Goal: Task Accomplishment & Management: Use online tool/utility

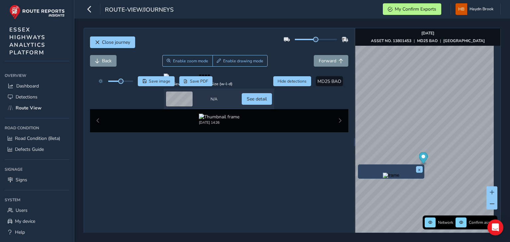
scroll to position [23, 0]
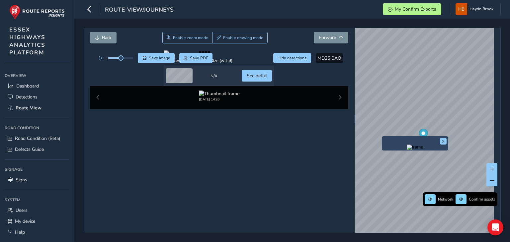
click at [410, 150] on img "Preview frame" at bounding box center [415, 147] width 17 height 5
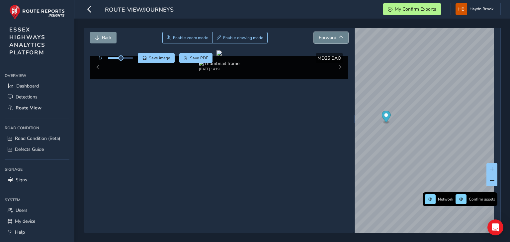
click at [334, 39] on button "Forward" at bounding box center [331, 38] width 35 height 12
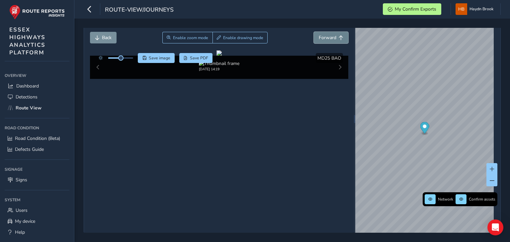
click at [334, 39] on button "Forward" at bounding box center [331, 38] width 35 height 12
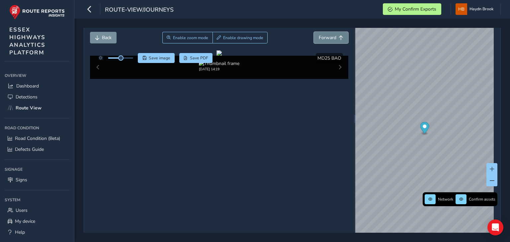
click at [334, 39] on button "Forward" at bounding box center [331, 38] width 35 height 12
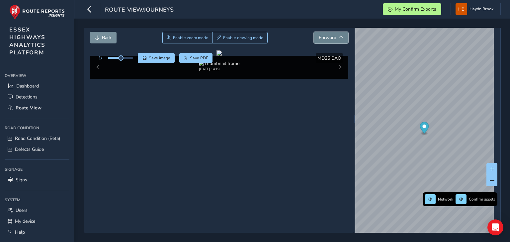
click at [334, 39] on button "Forward" at bounding box center [331, 38] width 35 height 12
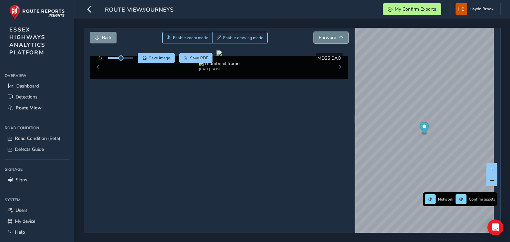
click at [334, 39] on button "Forward" at bounding box center [331, 38] width 35 height 12
click at [333, 37] on button "Forward" at bounding box center [331, 38] width 35 height 12
click at [332, 35] on span "Forward" at bounding box center [328, 38] width 18 height 6
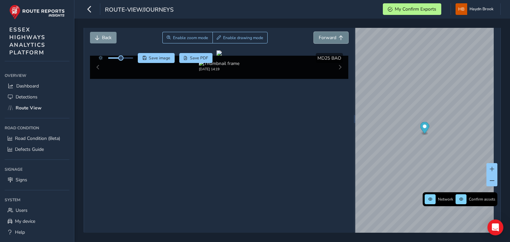
click at [332, 35] on span "Forward" at bounding box center [328, 38] width 18 height 6
click at [325, 37] on span "Forward" at bounding box center [328, 38] width 18 height 6
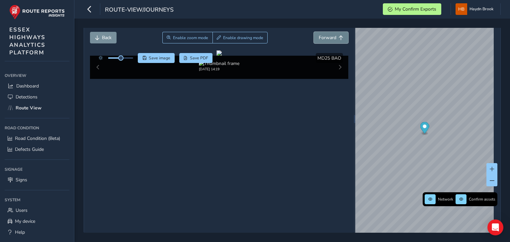
click at [325, 37] on span "Forward" at bounding box center [328, 38] width 18 height 6
click at [328, 38] on span "Forward" at bounding box center [328, 38] width 18 height 6
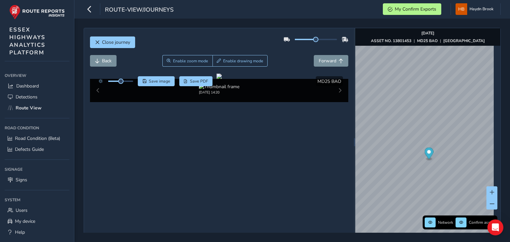
click at [290, 63] on div "Back Enable zoom mode Enable drawing mode Forward" at bounding box center [219, 61] width 258 height 12
click at [320, 59] on span "Forward" at bounding box center [328, 61] width 18 height 6
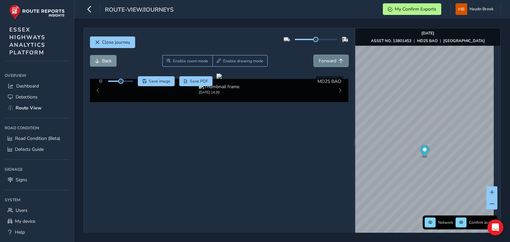
click at [320, 59] on span "Forward" at bounding box center [328, 61] width 18 height 6
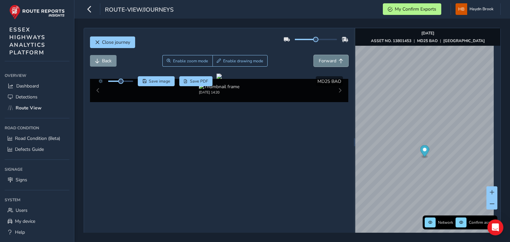
click at [320, 59] on span "Forward" at bounding box center [328, 61] width 18 height 6
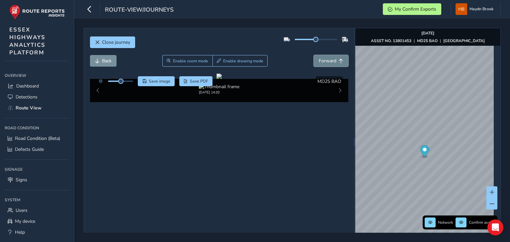
click at [320, 59] on span "Forward" at bounding box center [328, 61] width 18 height 6
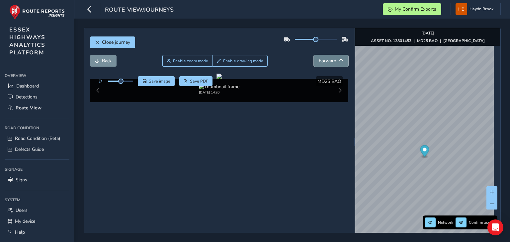
click at [320, 59] on span "Forward" at bounding box center [328, 61] width 18 height 6
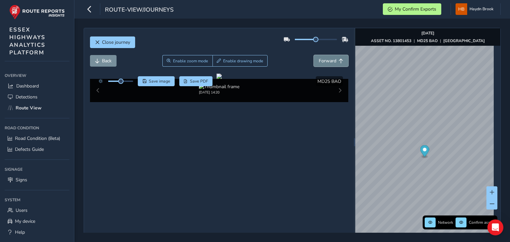
click at [320, 59] on span "Forward" at bounding box center [328, 61] width 18 height 6
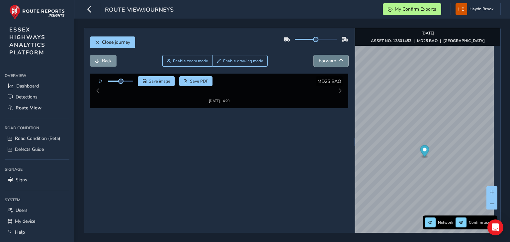
click at [320, 59] on span "Forward" at bounding box center [328, 61] width 18 height 6
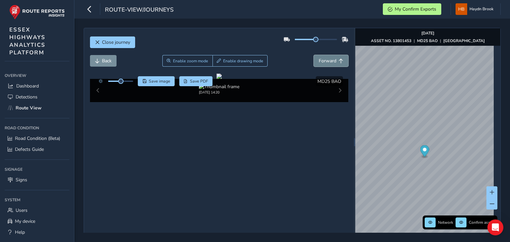
click at [320, 59] on span "Forward" at bounding box center [328, 61] width 18 height 6
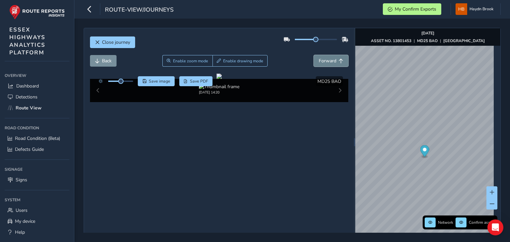
click at [320, 59] on span "Forward" at bounding box center [328, 61] width 18 height 6
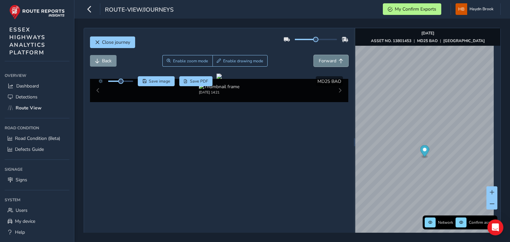
click at [320, 59] on span "Forward" at bounding box center [328, 61] width 18 height 6
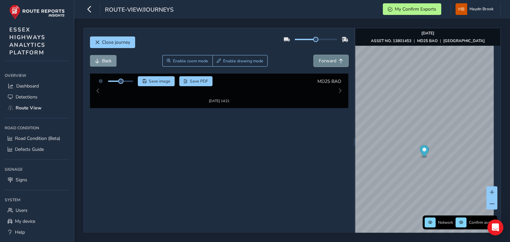
click at [320, 59] on span "Forward" at bounding box center [328, 61] width 18 height 6
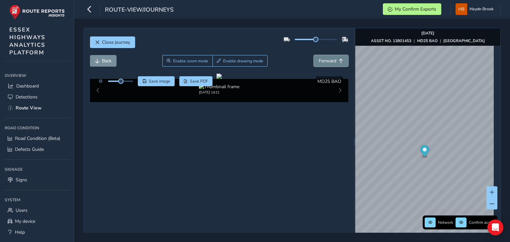
click at [320, 59] on span "Forward" at bounding box center [328, 61] width 18 height 6
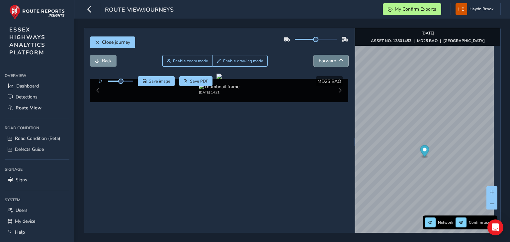
click at [320, 59] on span "Forward" at bounding box center [328, 61] width 18 height 6
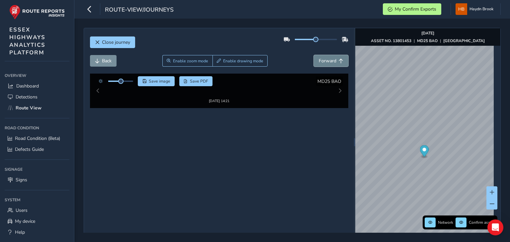
click at [320, 59] on span "Forward" at bounding box center [328, 61] width 18 height 6
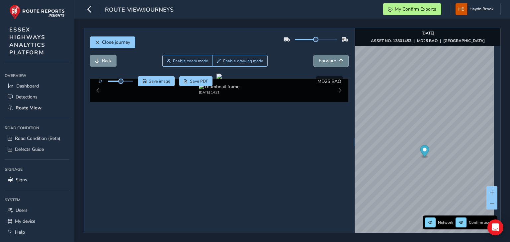
click at [320, 59] on span "Forward" at bounding box center [328, 61] width 18 height 6
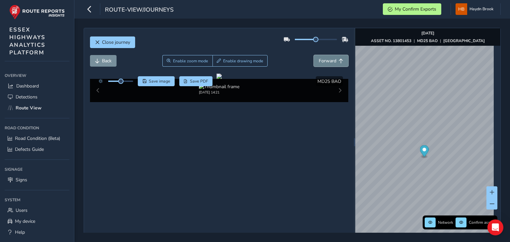
click at [320, 59] on span "Forward" at bounding box center [328, 61] width 18 height 6
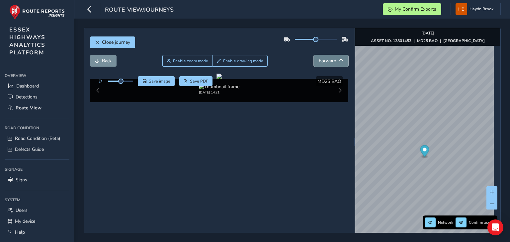
click at [320, 59] on span "Forward" at bounding box center [328, 61] width 18 height 6
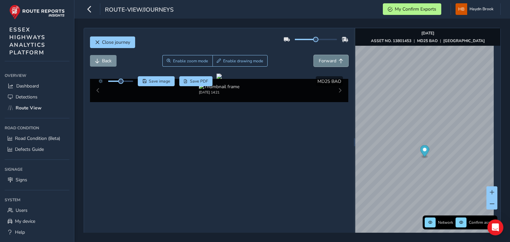
click at [320, 59] on span "Forward" at bounding box center [328, 61] width 18 height 6
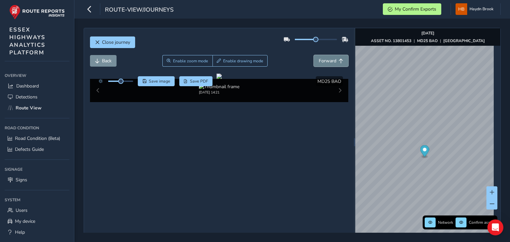
click at [320, 59] on span "Forward" at bounding box center [328, 61] width 18 height 6
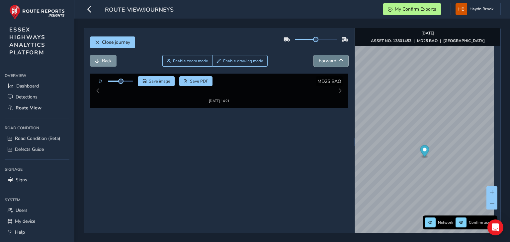
click at [320, 59] on span "Forward" at bounding box center [328, 61] width 18 height 6
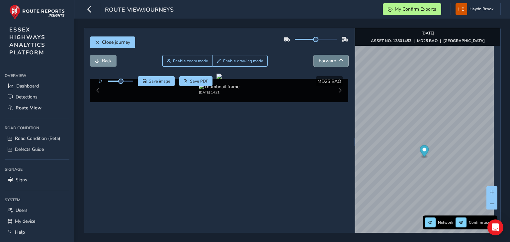
click at [320, 59] on span "Forward" at bounding box center [328, 61] width 18 height 6
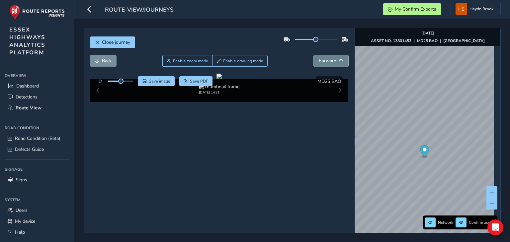
click at [320, 59] on span "Forward" at bounding box center [328, 61] width 18 height 6
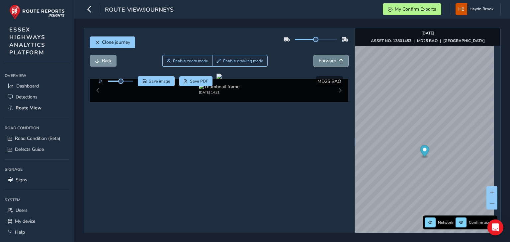
click at [320, 59] on span "Forward" at bounding box center [328, 61] width 18 height 6
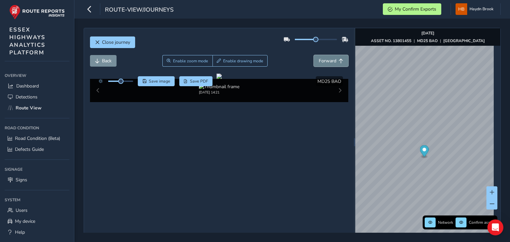
click at [320, 59] on span "Forward" at bounding box center [328, 61] width 18 height 6
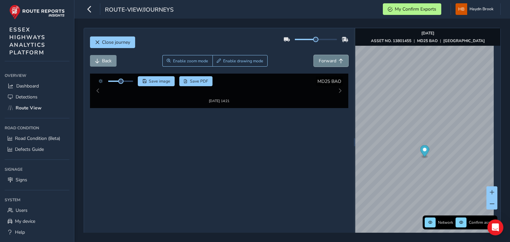
click at [320, 59] on span "Forward" at bounding box center [328, 61] width 18 height 6
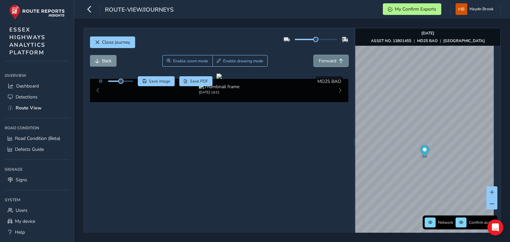
click at [320, 59] on span "Forward" at bounding box center [328, 61] width 18 height 6
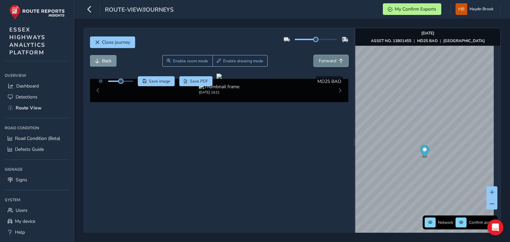
click at [320, 59] on span "Forward" at bounding box center [328, 61] width 18 height 6
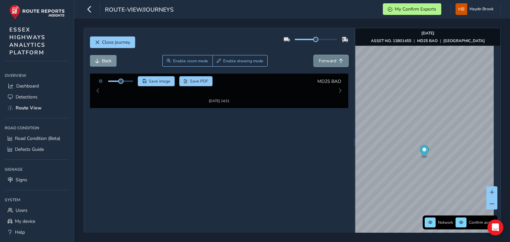
click at [320, 59] on span "Forward" at bounding box center [328, 61] width 18 height 6
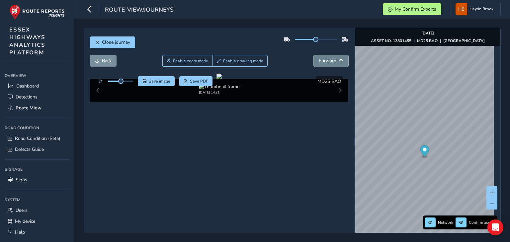
click at [320, 59] on span "Forward" at bounding box center [328, 61] width 18 height 6
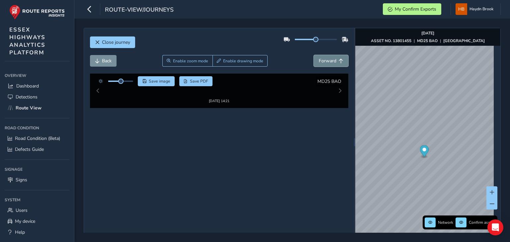
click at [320, 59] on span "Forward" at bounding box center [328, 61] width 18 height 6
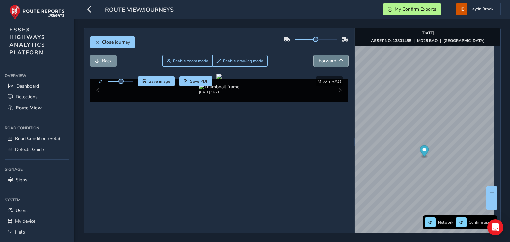
click at [320, 59] on span "Forward" at bounding box center [328, 61] width 18 height 6
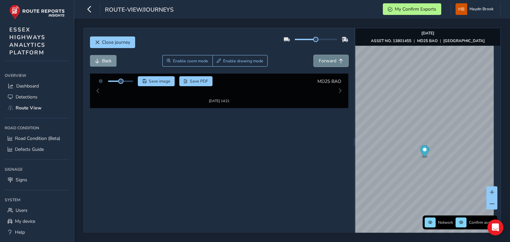
click at [320, 59] on span "Forward" at bounding box center [328, 61] width 18 height 6
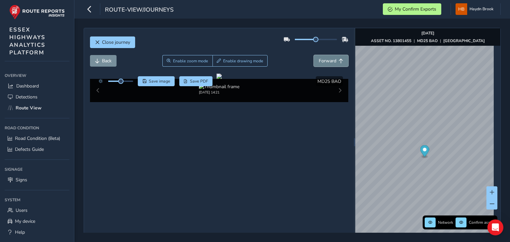
click at [320, 59] on span "Forward" at bounding box center [328, 61] width 18 height 6
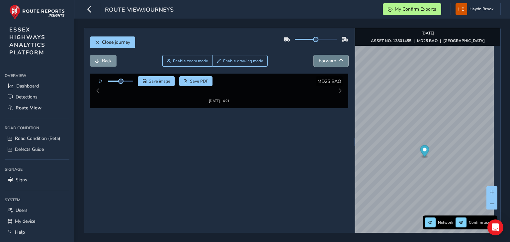
click at [320, 59] on span "Forward" at bounding box center [328, 61] width 18 height 6
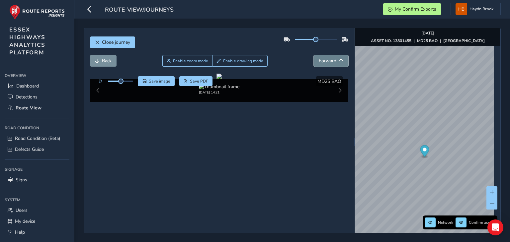
click at [320, 59] on span "Forward" at bounding box center [328, 61] width 18 height 6
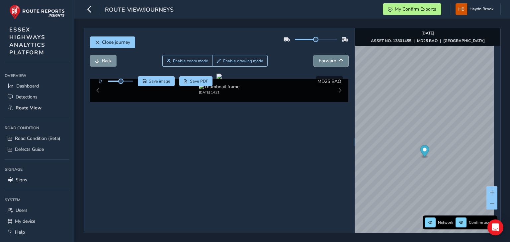
click at [320, 59] on span "Forward" at bounding box center [328, 61] width 18 height 6
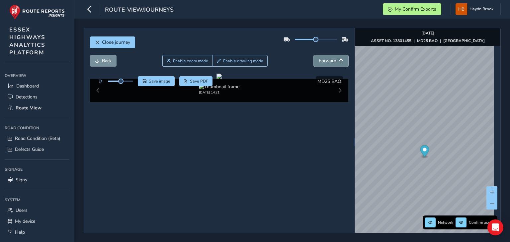
click at [320, 59] on span "Forward" at bounding box center [328, 61] width 18 height 6
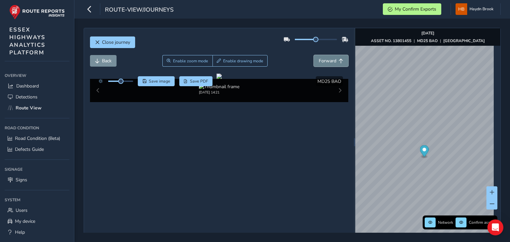
click at [320, 59] on span "Forward" at bounding box center [328, 61] width 18 height 6
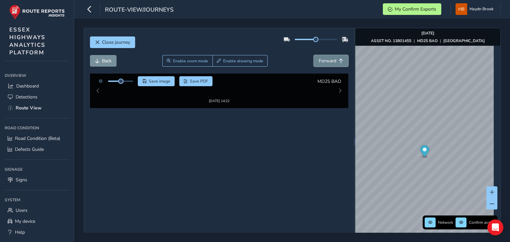
click at [320, 59] on span "Forward" at bounding box center [328, 61] width 18 height 6
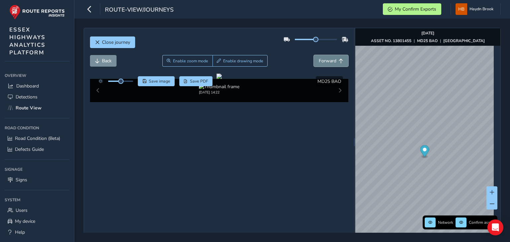
click at [320, 59] on span "Forward" at bounding box center [328, 61] width 18 height 6
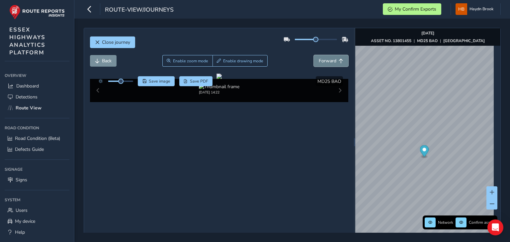
click at [320, 59] on span "Forward" at bounding box center [328, 61] width 18 height 6
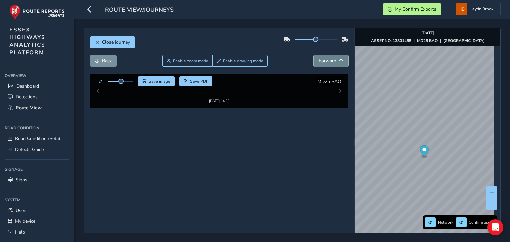
click at [320, 59] on span "Forward" at bounding box center [328, 61] width 18 height 6
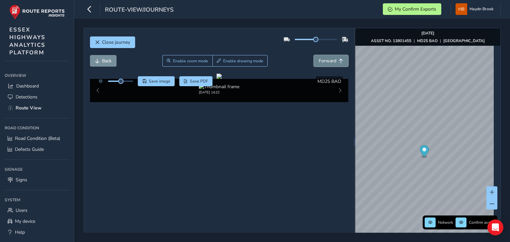
click at [320, 59] on span "Forward" at bounding box center [328, 61] width 18 height 6
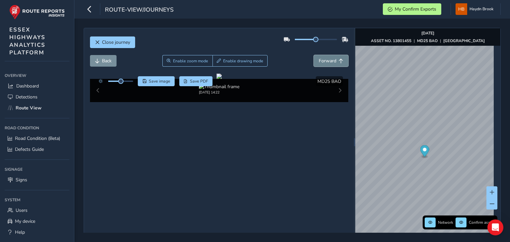
click at [320, 59] on span "Forward" at bounding box center [328, 61] width 18 height 6
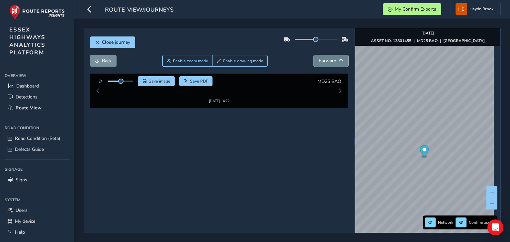
click at [320, 59] on span "Forward" at bounding box center [328, 61] width 18 height 6
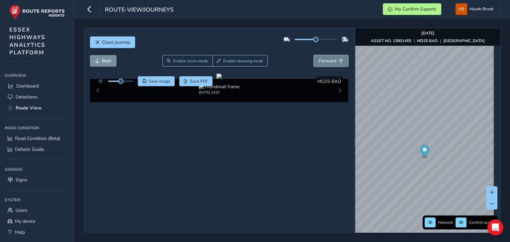
click at [320, 59] on span "Forward" at bounding box center [328, 61] width 18 height 6
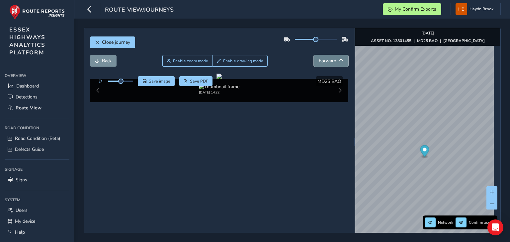
click at [320, 59] on span "Forward" at bounding box center [328, 61] width 18 height 6
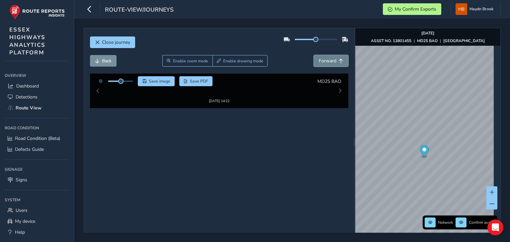
click at [320, 59] on span "Forward" at bounding box center [328, 61] width 18 height 6
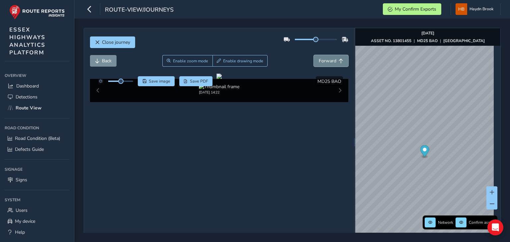
click at [320, 59] on span "Forward" at bounding box center [328, 61] width 18 height 6
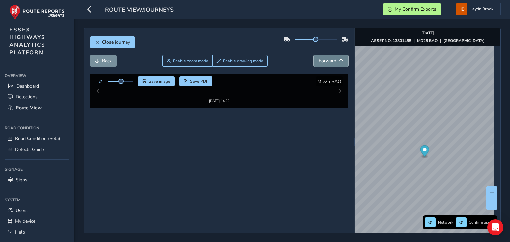
click at [319, 60] on span "Forward" at bounding box center [328, 61] width 18 height 6
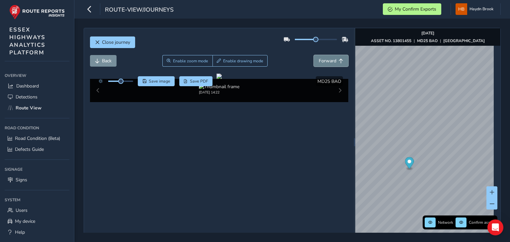
click at [331, 58] on span "Forward" at bounding box center [328, 61] width 18 height 6
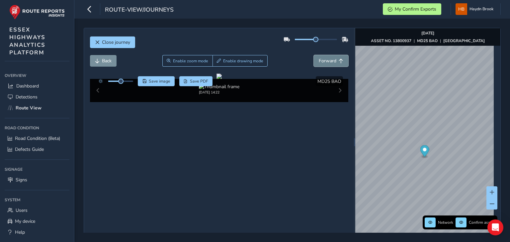
click at [331, 58] on span "Forward" at bounding box center [328, 61] width 18 height 6
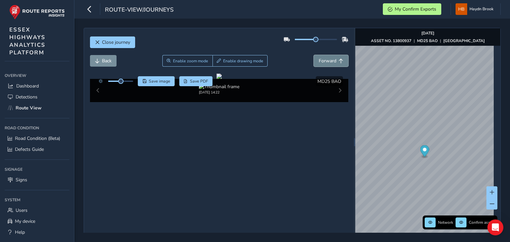
click at [331, 58] on span "Forward" at bounding box center [328, 61] width 18 height 6
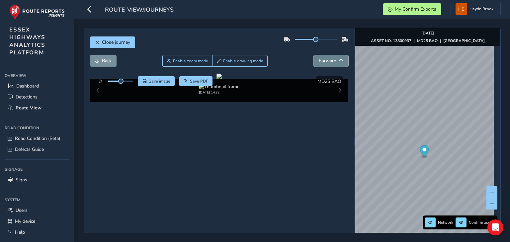
click at [331, 58] on span "Forward" at bounding box center [328, 61] width 18 height 6
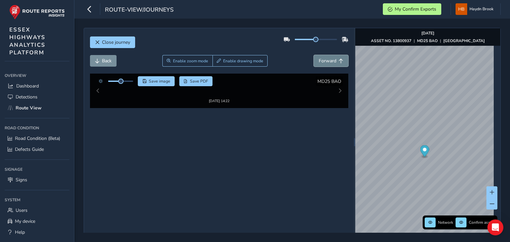
click at [331, 58] on span "Forward" at bounding box center [328, 61] width 18 height 6
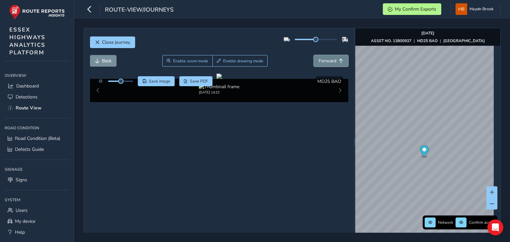
click at [331, 58] on span "Forward" at bounding box center [328, 61] width 18 height 6
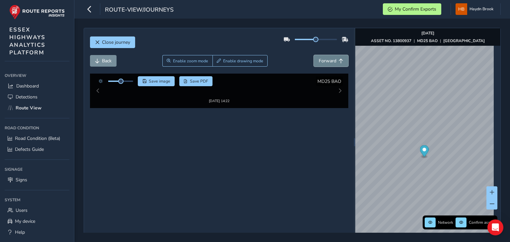
click at [331, 58] on span "Forward" at bounding box center [328, 61] width 18 height 6
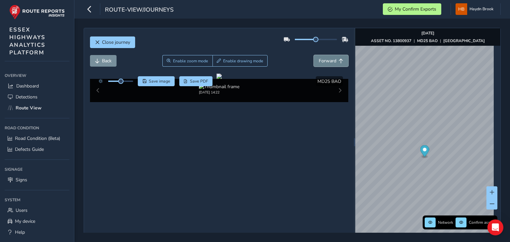
click at [331, 58] on span "Forward" at bounding box center [328, 61] width 18 height 6
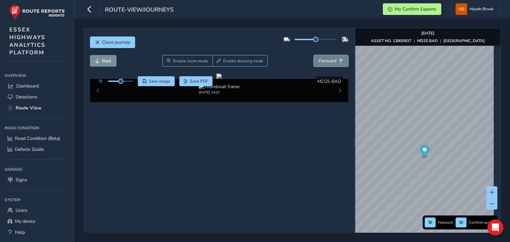
click at [331, 58] on span "Forward" at bounding box center [328, 61] width 18 height 6
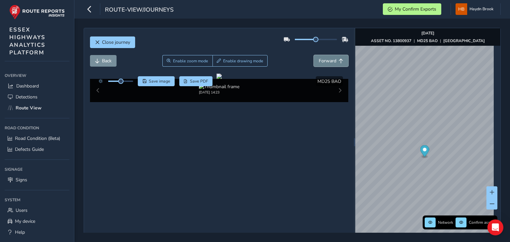
click at [331, 58] on span "Forward" at bounding box center [328, 61] width 18 height 6
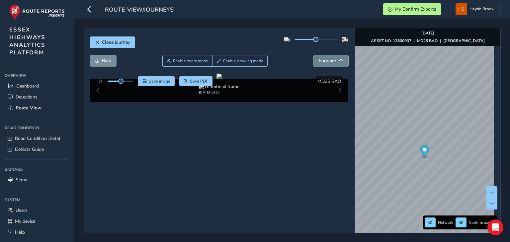
click at [331, 58] on span "Forward" at bounding box center [328, 61] width 18 height 6
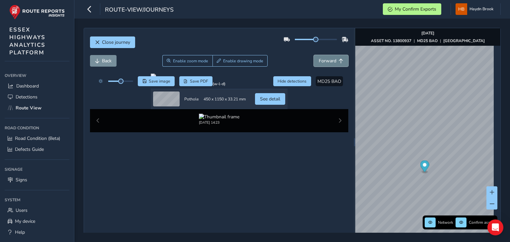
click at [331, 58] on span "Forward" at bounding box center [328, 61] width 18 height 6
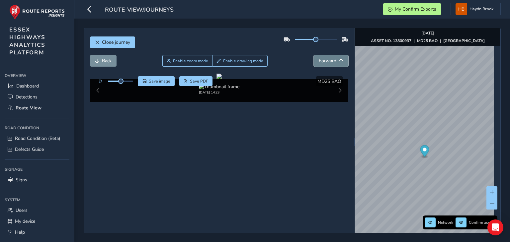
click at [331, 58] on span "Forward" at bounding box center [328, 61] width 18 height 6
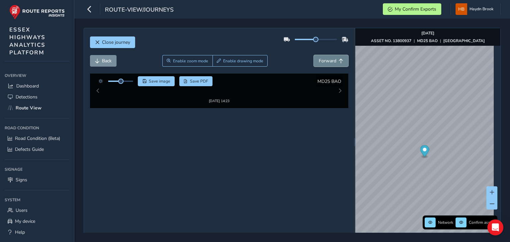
click at [331, 58] on span "Forward" at bounding box center [328, 61] width 18 height 6
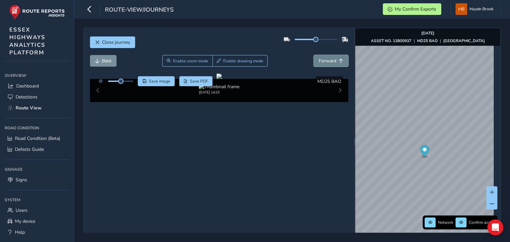
click at [331, 58] on span "Forward" at bounding box center [328, 61] width 18 height 6
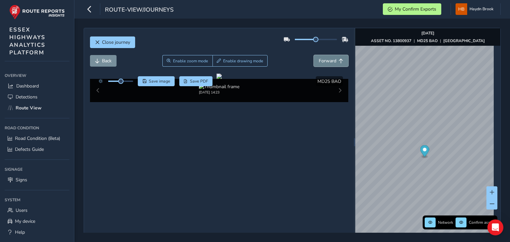
click at [331, 58] on span "Forward" at bounding box center [328, 61] width 18 height 6
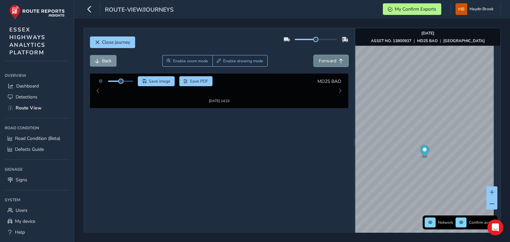
click at [331, 58] on span "Forward" at bounding box center [328, 61] width 18 height 6
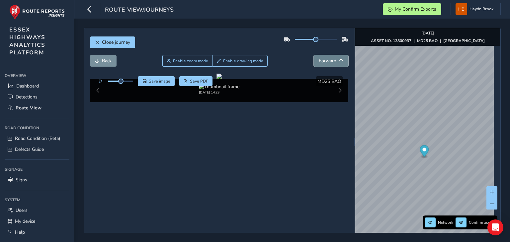
click at [331, 58] on span "Forward" at bounding box center [328, 61] width 18 height 6
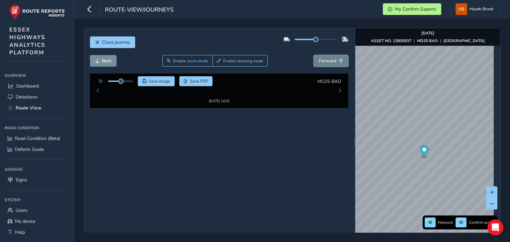
click at [331, 58] on span "Forward" at bounding box center [328, 61] width 18 height 6
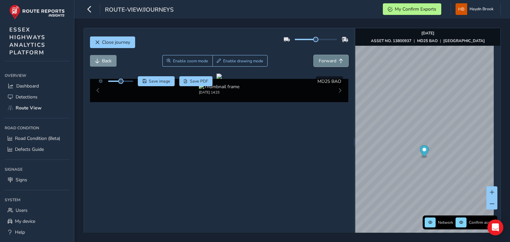
click at [331, 58] on span "Forward" at bounding box center [328, 61] width 18 height 6
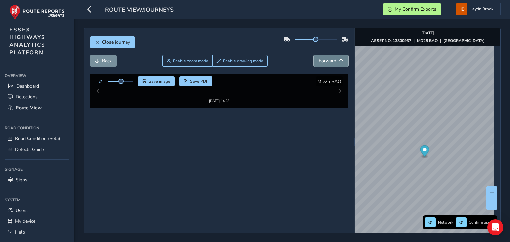
click at [331, 58] on span "Forward" at bounding box center [328, 61] width 18 height 6
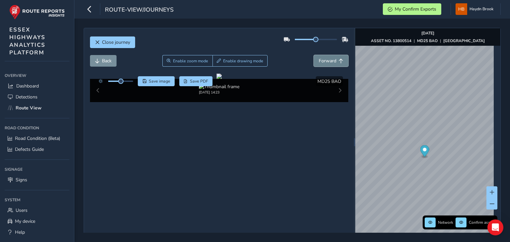
click at [331, 58] on span "Forward" at bounding box center [328, 61] width 18 height 6
click at [322, 63] on span "Forward" at bounding box center [328, 61] width 18 height 6
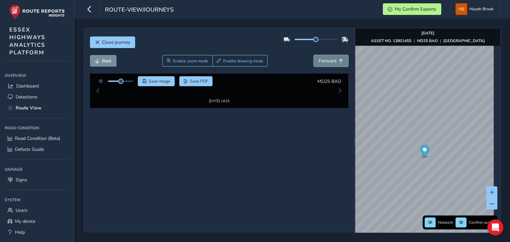
click at [322, 63] on span "Forward" at bounding box center [328, 61] width 18 height 6
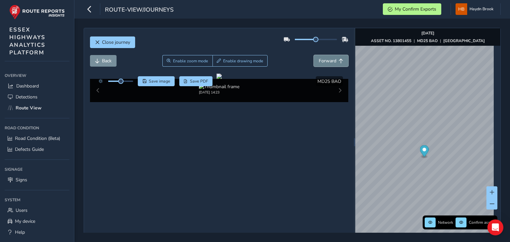
click at [322, 63] on span "Forward" at bounding box center [328, 61] width 18 height 6
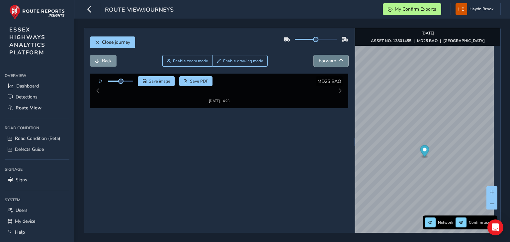
click at [322, 63] on span "Forward" at bounding box center [328, 61] width 18 height 6
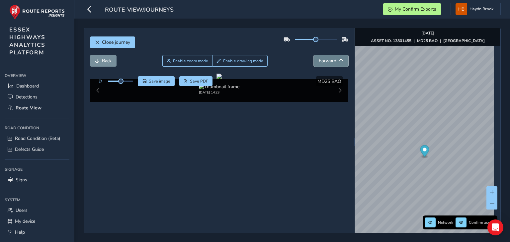
click at [322, 63] on span "Forward" at bounding box center [328, 61] width 18 height 6
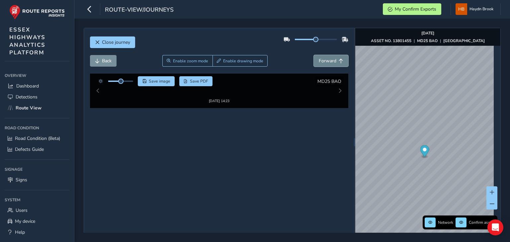
click at [322, 63] on span "Forward" at bounding box center [328, 61] width 18 height 6
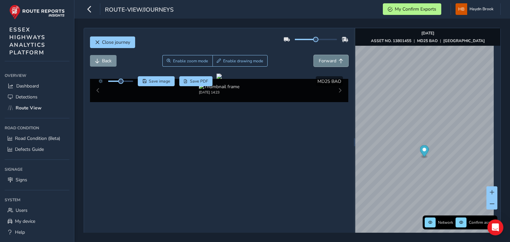
click at [322, 63] on span "Forward" at bounding box center [328, 61] width 18 height 6
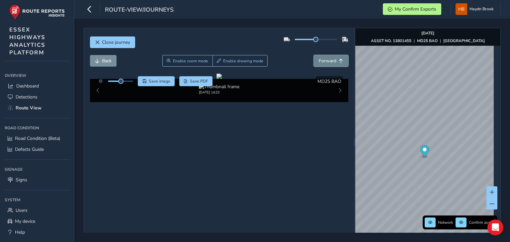
click at [322, 63] on span "Forward" at bounding box center [328, 61] width 18 height 6
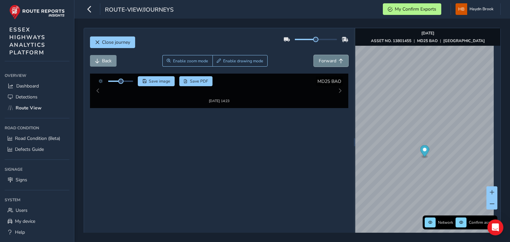
click at [322, 63] on span "Forward" at bounding box center [328, 61] width 18 height 6
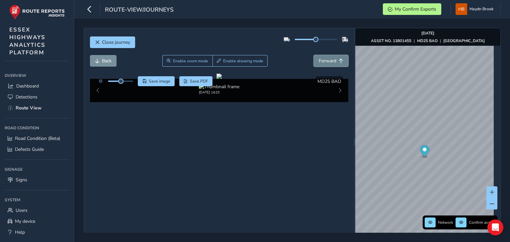
click at [322, 63] on span "Forward" at bounding box center [328, 61] width 18 height 6
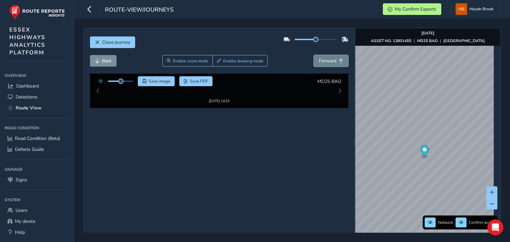
click at [322, 63] on span "Forward" at bounding box center [328, 61] width 18 height 6
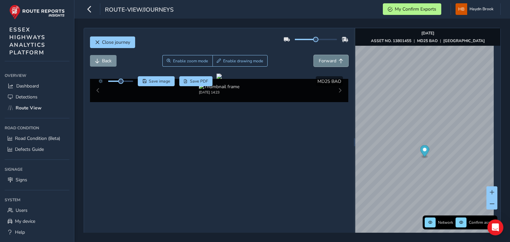
click at [322, 63] on span "Forward" at bounding box center [328, 61] width 18 height 6
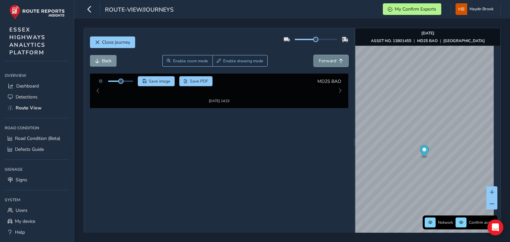
click at [322, 63] on span "Forward" at bounding box center [328, 61] width 18 height 6
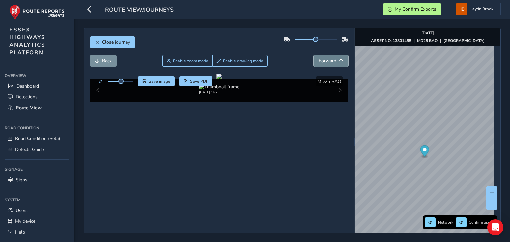
click at [322, 63] on span "Forward" at bounding box center [328, 61] width 18 height 6
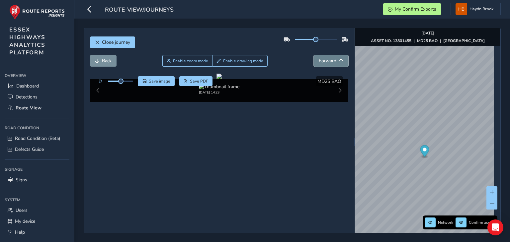
click at [322, 63] on span "Forward" at bounding box center [328, 61] width 18 height 6
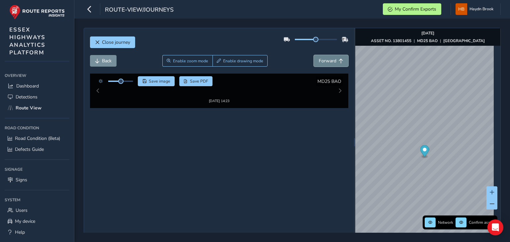
click at [322, 63] on span "Forward" at bounding box center [328, 61] width 18 height 6
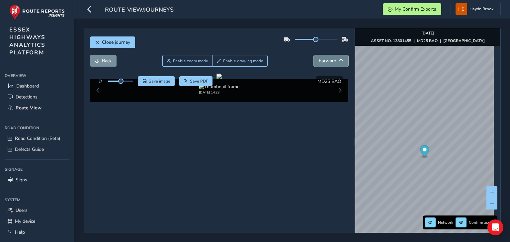
click at [322, 63] on span "Forward" at bounding box center [328, 61] width 18 height 6
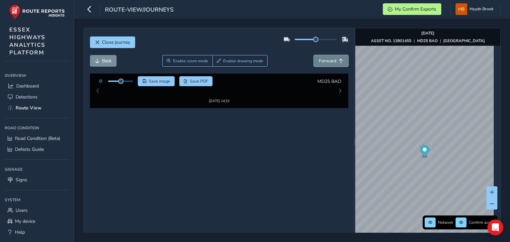
click at [322, 63] on span "Forward" at bounding box center [328, 61] width 18 height 6
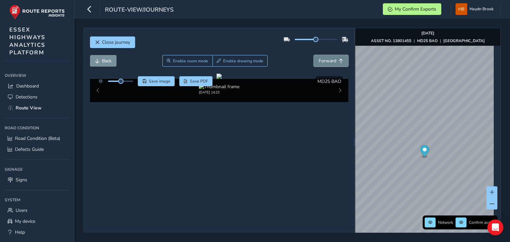
click at [322, 63] on span "Forward" at bounding box center [328, 61] width 18 height 6
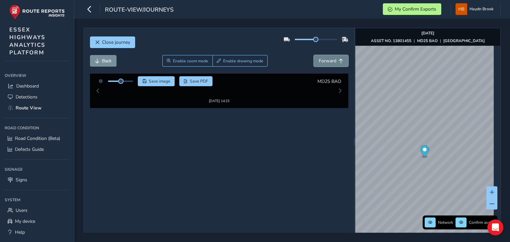
click at [322, 63] on span "Forward" at bounding box center [328, 61] width 18 height 6
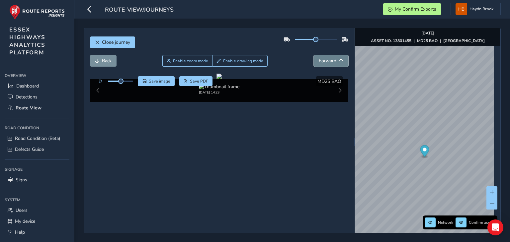
click at [322, 63] on span "Forward" at bounding box center [328, 61] width 18 height 6
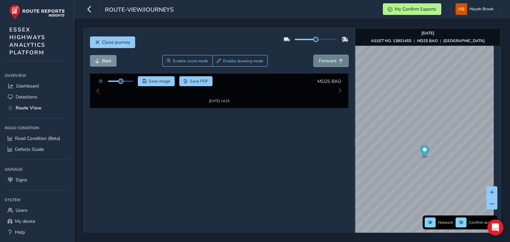
click at [322, 63] on span "Forward" at bounding box center [328, 61] width 18 height 6
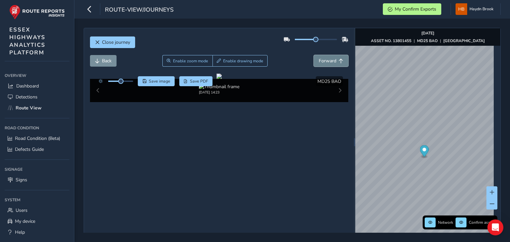
click at [322, 63] on span "Forward" at bounding box center [328, 61] width 18 height 6
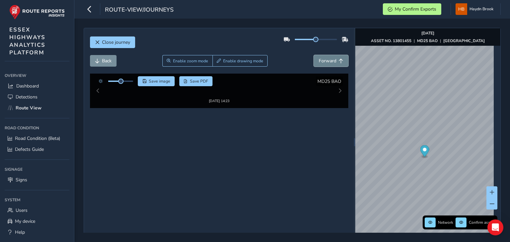
click at [322, 63] on span "Forward" at bounding box center [328, 61] width 18 height 6
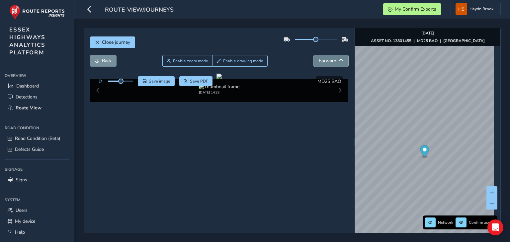
click at [322, 63] on span "Forward" at bounding box center [328, 61] width 18 height 6
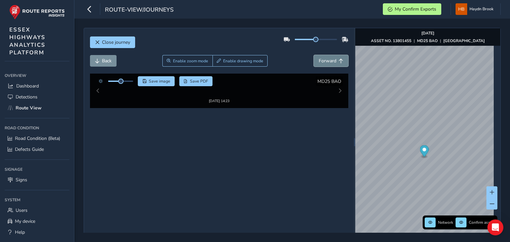
click at [322, 63] on span "Forward" at bounding box center [328, 61] width 18 height 6
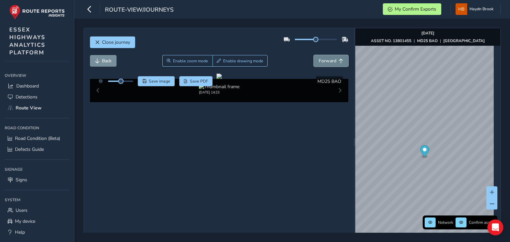
click at [322, 63] on span "Forward" at bounding box center [328, 61] width 18 height 6
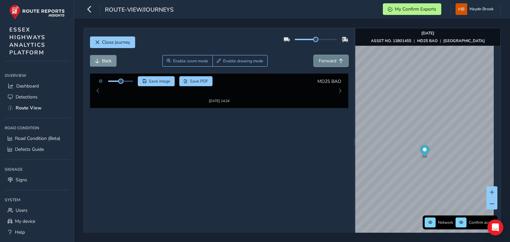
click at [322, 63] on span "Forward" at bounding box center [328, 61] width 18 height 6
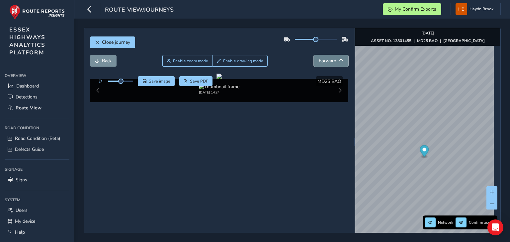
click at [322, 63] on span "Forward" at bounding box center [328, 61] width 18 height 6
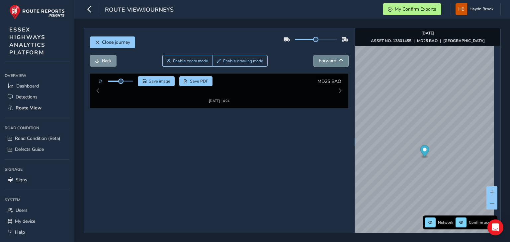
click at [322, 63] on span "Forward" at bounding box center [328, 61] width 18 height 6
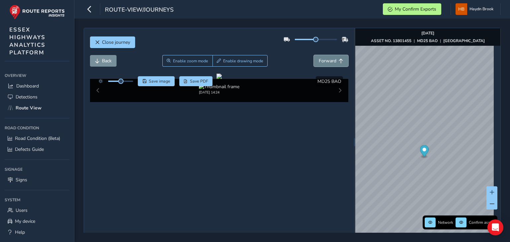
click at [322, 63] on span "Forward" at bounding box center [328, 61] width 18 height 6
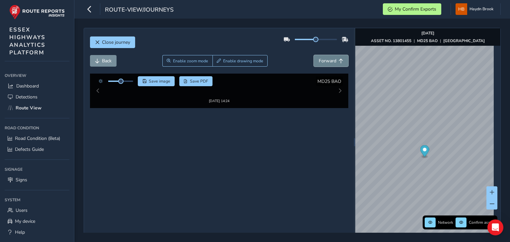
click at [322, 63] on span "Forward" at bounding box center [328, 61] width 18 height 6
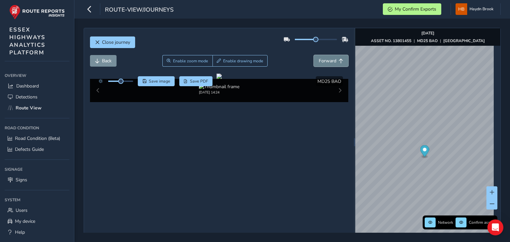
click at [322, 63] on span "Forward" at bounding box center [328, 61] width 18 height 6
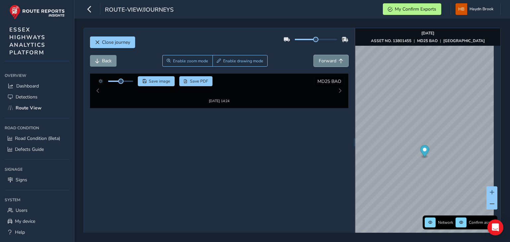
click at [322, 63] on span "Forward" at bounding box center [328, 61] width 18 height 6
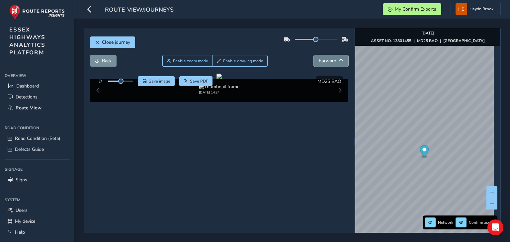
click at [322, 63] on span "Forward" at bounding box center [328, 61] width 18 height 6
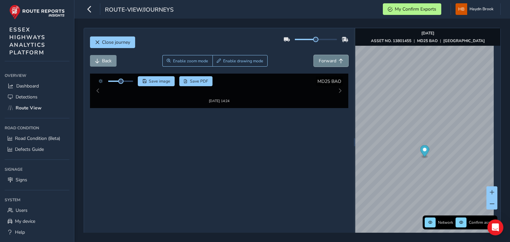
click at [322, 63] on span "Forward" at bounding box center [328, 61] width 18 height 6
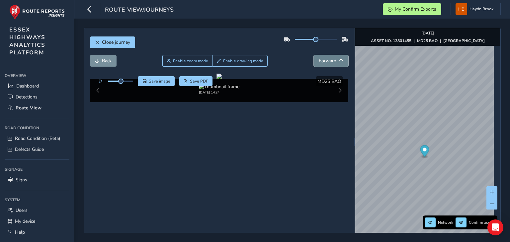
click at [322, 63] on span "Forward" at bounding box center [328, 61] width 18 height 6
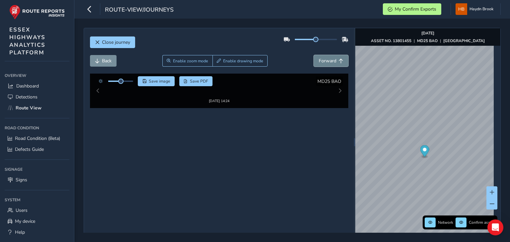
click at [322, 63] on span "Forward" at bounding box center [328, 61] width 18 height 6
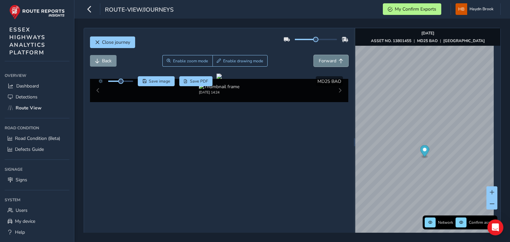
click at [322, 63] on span "Forward" at bounding box center [328, 61] width 18 height 6
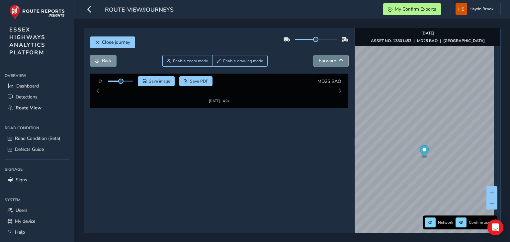
click at [322, 63] on span "Forward" at bounding box center [328, 61] width 18 height 6
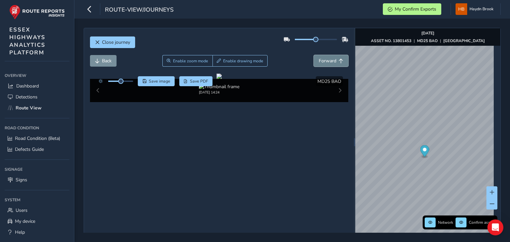
click at [322, 63] on span "Forward" at bounding box center [328, 61] width 18 height 6
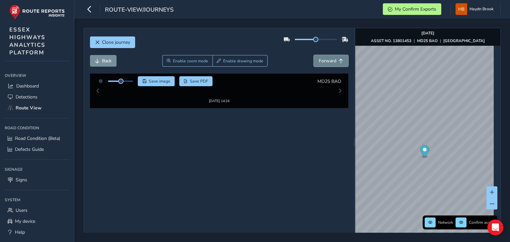
click at [322, 63] on span "Forward" at bounding box center [328, 61] width 18 height 6
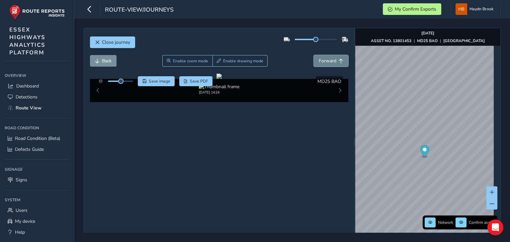
click at [322, 63] on span "Forward" at bounding box center [328, 61] width 18 height 6
click at [278, 63] on div "Back Enable zoom mode Enable drawing mode Forward" at bounding box center [219, 61] width 258 height 12
drag, startPoint x: 120, startPoint y: 80, endPoint x: 126, endPoint y: 80, distance: 6.0
click at [126, 80] on span at bounding box center [126, 81] width 5 height 5
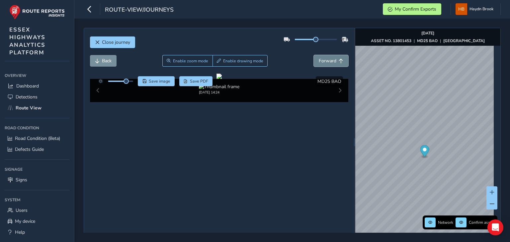
click at [322, 60] on span "Forward" at bounding box center [328, 61] width 18 height 6
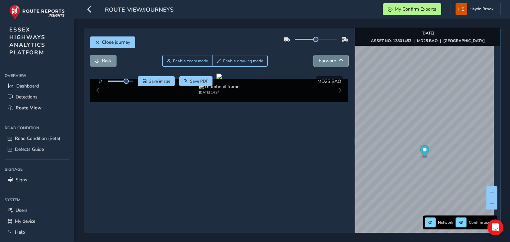
click at [322, 60] on span "Forward" at bounding box center [328, 61] width 18 height 6
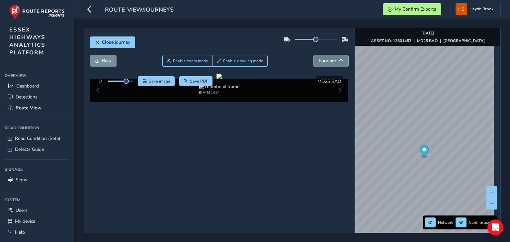
click at [322, 60] on span "Forward" at bounding box center [328, 61] width 18 height 6
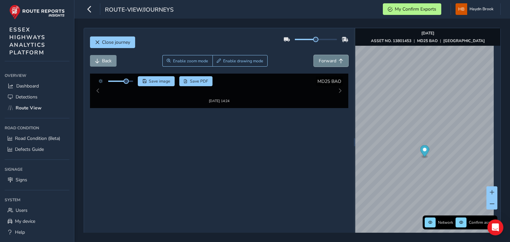
click at [322, 60] on span "Forward" at bounding box center [328, 61] width 18 height 6
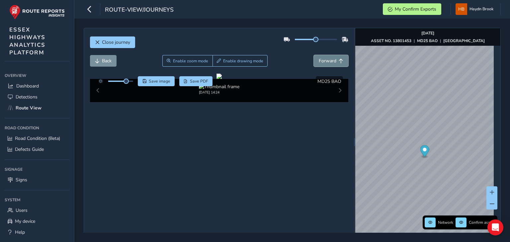
click at [322, 60] on span "Forward" at bounding box center [328, 61] width 18 height 6
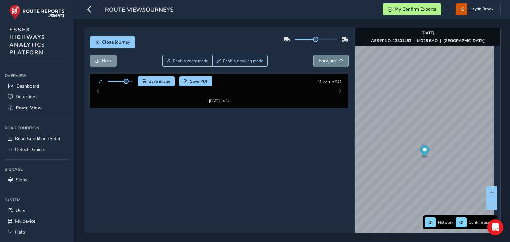
click at [322, 60] on span "Forward" at bounding box center [328, 61] width 18 height 6
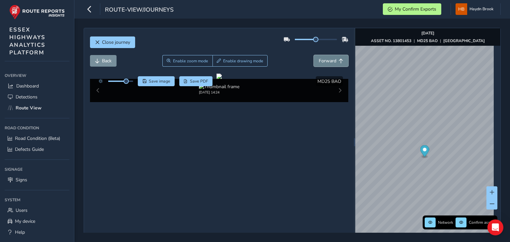
click at [322, 60] on span "Forward" at bounding box center [328, 61] width 18 height 6
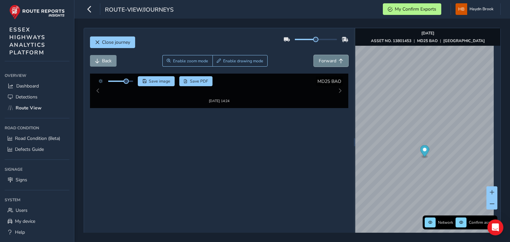
click at [322, 60] on span "Forward" at bounding box center [328, 61] width 18 height 6
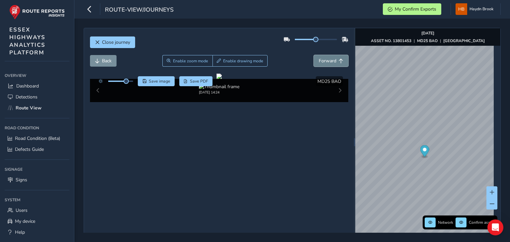
click at [322, 60] on span "Forward" at bounding box center [328, 61] width 18 height 6
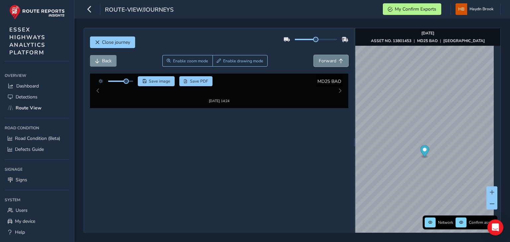
click at [322, 60] on span "Forward" at bounding box center [328, 61] width 18 height 6
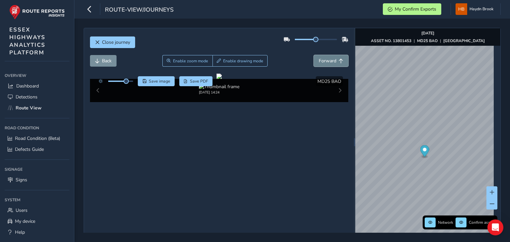
click at [322, 60] on span "Forward" at bounding box center [328, 61] width 18 height 6
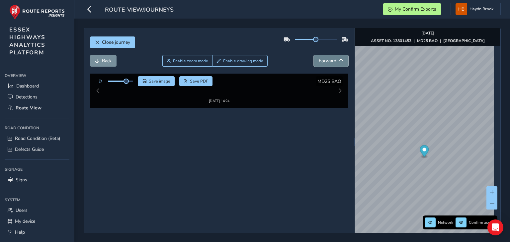
click at [322, 60] on span "Forward" at bounding box center [328, 61] width 18 height 6
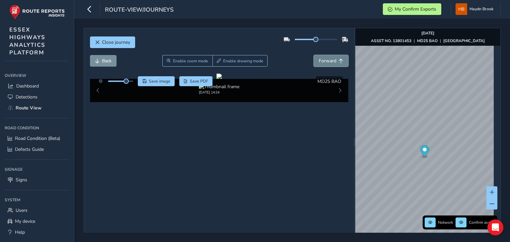
click at [322, 60] on span "Forward" at bounding box center [328, 61] width 18 height 6
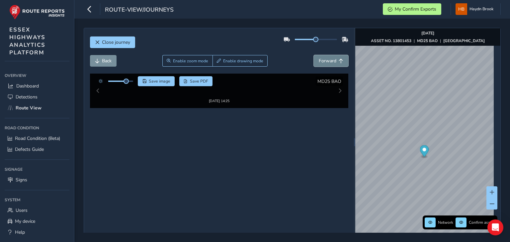
click at [322, 60] on span "Forward" at bounding box center [328, 61] width 18 height 6
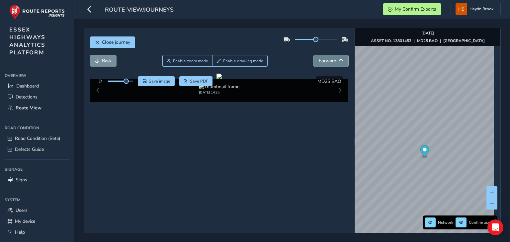
click at [322, 60] on span "Forward" at bounding box center [328, 61] width 18 height 6
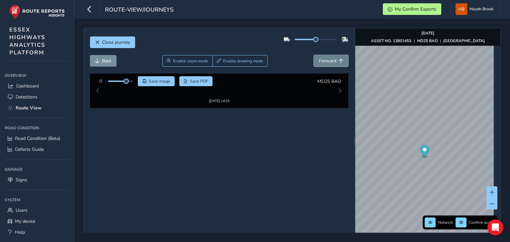
click at [322, 60] on span "Forward" at bounding box center [328, 61] width 18 height 6
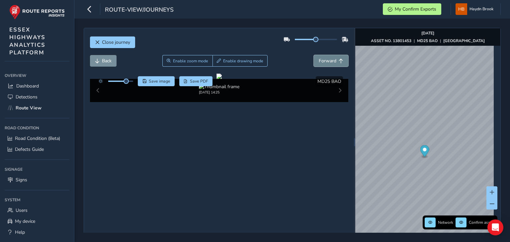
click at [322, 60] on span "Forward" at bounding box center [328, 61] width 18 height 6
click at [319, 60] on span "Forward" at bounding box center [328, 61] width 18 height 6
click at [321, 60] on span "Forward" at bounding box center [328, 61] width 18 height 6
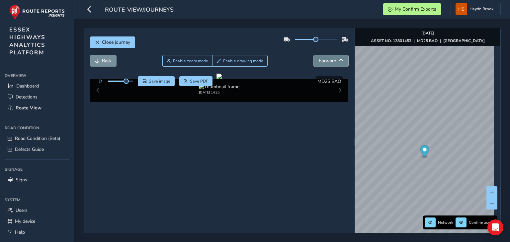
click at [321, 60] on span "Forward" at bounding box center [328, 61] width 18 height 6
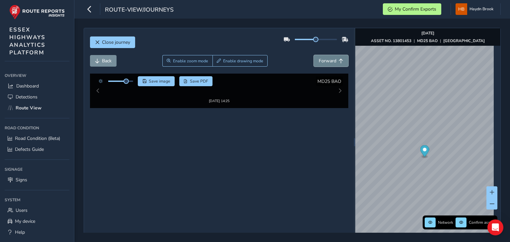
click at [321, 60] on span "Forward" at bounding box center [328, 61] width 18 height 6
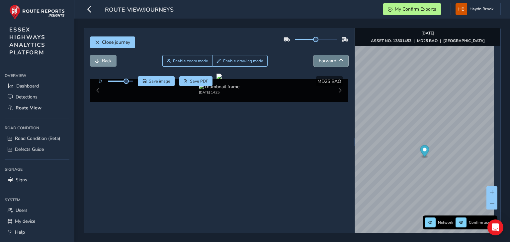
click at [321, 60] on span "Forward" at bounding box center [328, 61] width 18 height 6
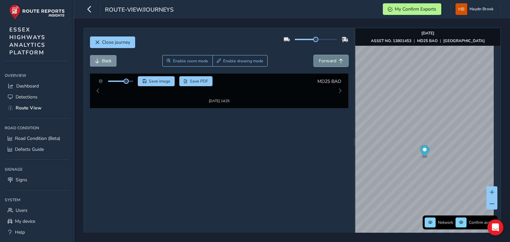
click at [321, 60] on span "Forward" at bounding box center [328, 61] width 18 height 6
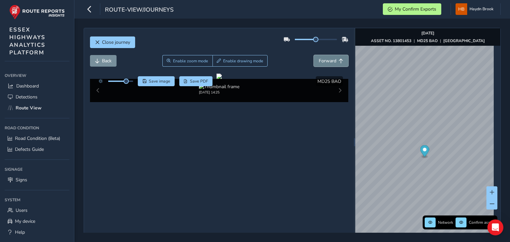
click at [321, 60] on span "Forward" at bounding box center [328, 61] width 18 height 6
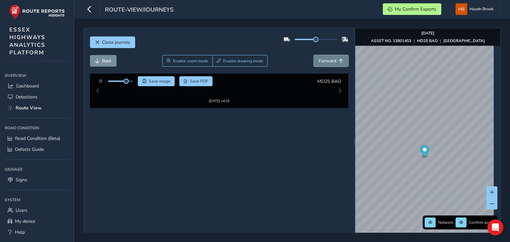
click at [321, 60] on span "Forward" at bounding box center [328, 61] width 18 height 6
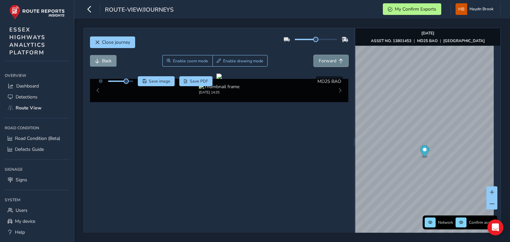
click at [321, 60] on span "Forward" at bounding box center [328, 61] width 18 height 6
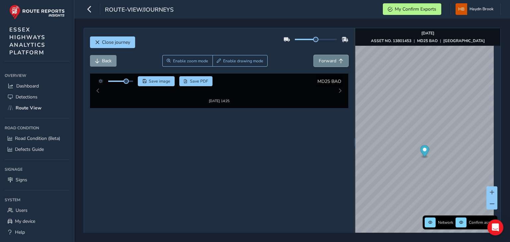
click at [321, 60] on span "Forward" at bounding box center [328, 61] width 18 height 6
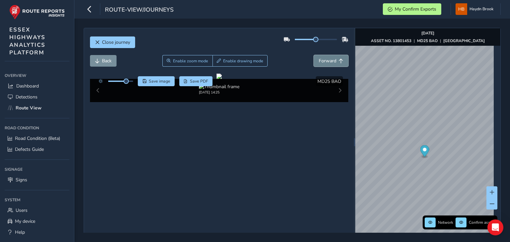
click at [321, 60] on span "Forward" at bounding box center [328, 61] width 18 height 6
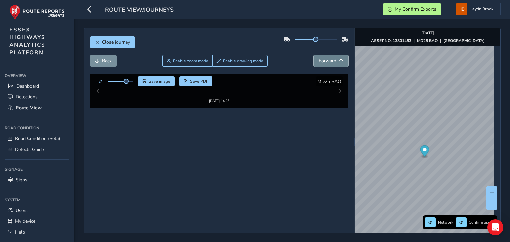
click at [321, 60] on span "Forward" at bounding box center [328, 61] width 18 height 6
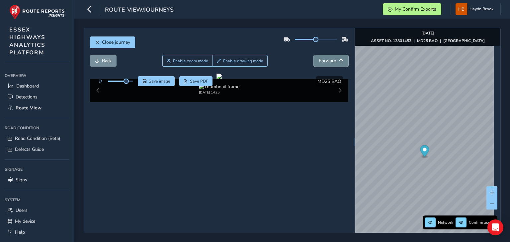
click at [321, 60] on span "Forward" at bounding box center [328, 61] width 18 height 6
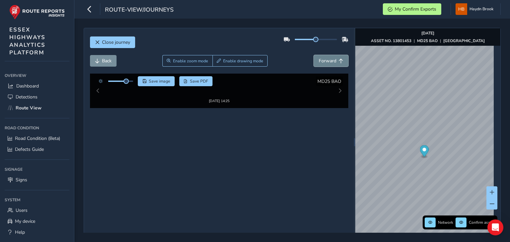
click at [321, 60] on span "Forward" at bounding box center [328, 61] width 18 height 6
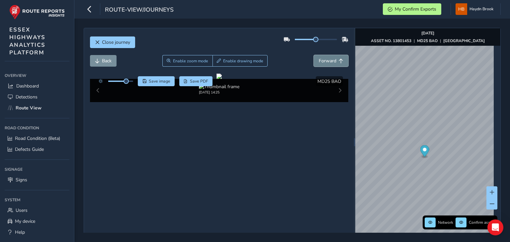
click at [321, 60] on span "Forward" at bounding box center [328, 61] width 18 height 6
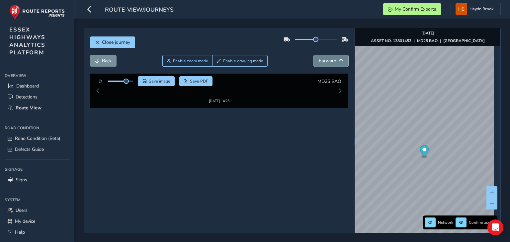
click at [321, 60] on span "Forward" at bounding box center [328, 61] width 18 height 6
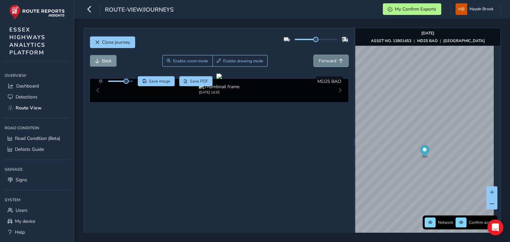
click at [321, 60] on span "Forward" at bounding box center [328, 61] width 18 height 6
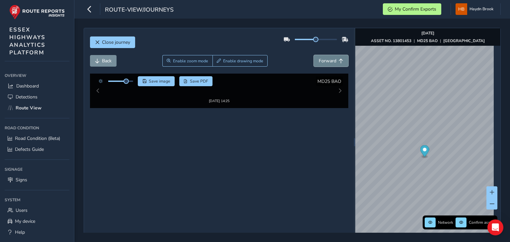
click at [321, 59] on span "Forward" at bounding box center [328, 61] width 18 height 6
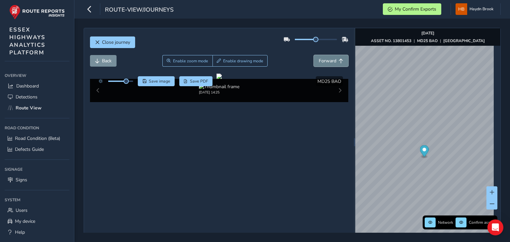
click at [321, 59] on span "Forward" at bounding box center [328, 61] width 18 height 6
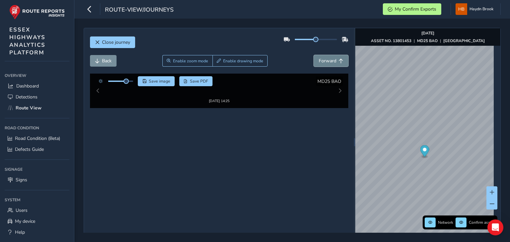
click at [321, 59] on span "Forward" at bounding box center [328, 61] width 18 height 6
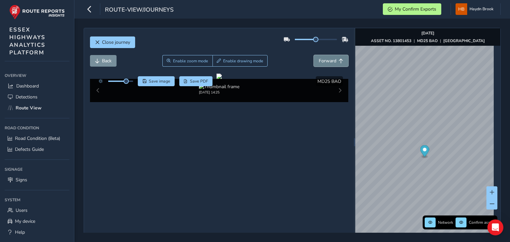
click at [321, 59] on span "Forward" at bounding box center [328, 61] width 18 height 6
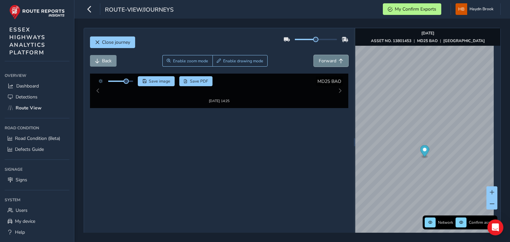
click at [321, 59] on span "Forward" at bounding box center [328, 61] width 18 height 6
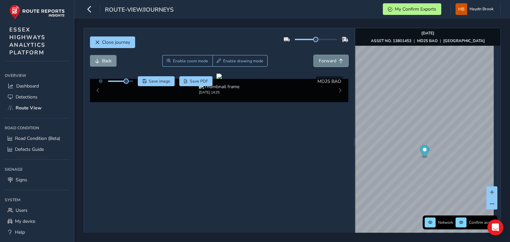
click at [321, 59] on span "Forward" at bounding box center [328, 61] width 18 height 6
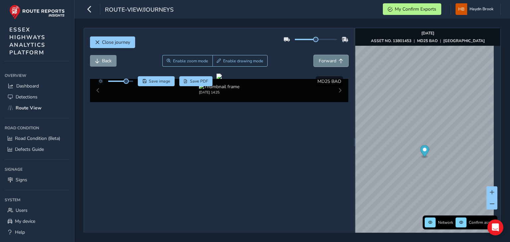
click at [321, 59] on span "Forward" at bounding box center [328, 61] width 18 height 6
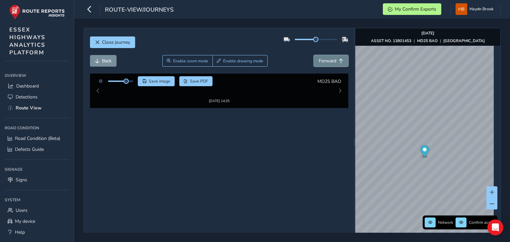
click at [321, 59] on span "Forward" at bounding box center [328, 61] width 18 height 6
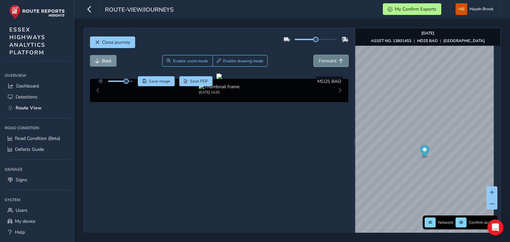
click at [321, 59] on span "Forward" at bounding box center [328, 61] width 18 height 6
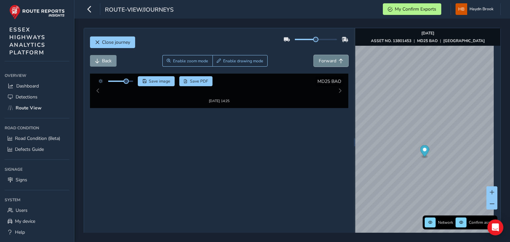
click at [321, 59] on span "Forward" at bounding box center [328, 61] width 18 height 6
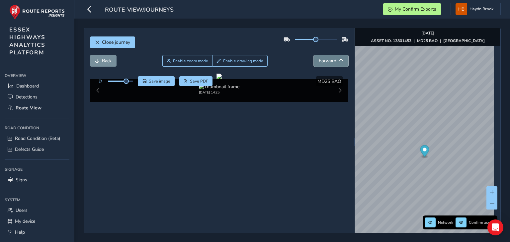
click at [321, 59] on span "Forward" at bounding box center [328, 61] width 18 height 6
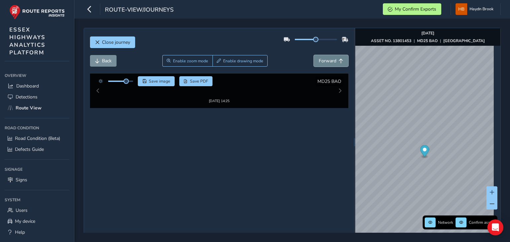
click at [321, 59] on span "Forward" at bounding box center [328, 61] width 18 height 6
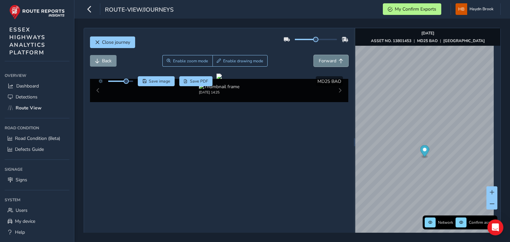
click at [321, 59] on span "Forward" at bounding box center [328, 61] width 18 height 6
click at [321, 58] on span "Forward" at bounding box center [328, 61] width 18 height 6
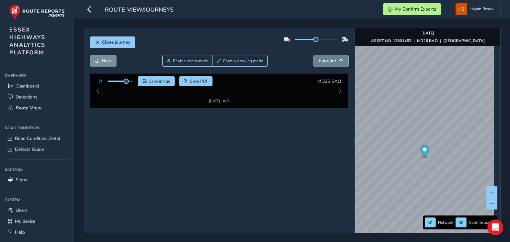
click at [321, 58] on span "Forward" at bounding box center [328, 61] width 18 height 6
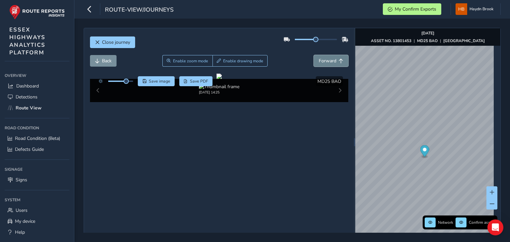
click at [321, 58] on span "Forward" at bounding box center [328, 61] width 18 height 6
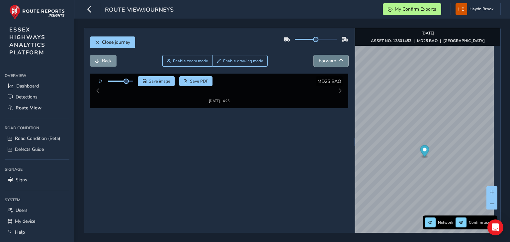
click at [321, 58] on span "Forward" at bounding box center [328, 61] width 18 height 6
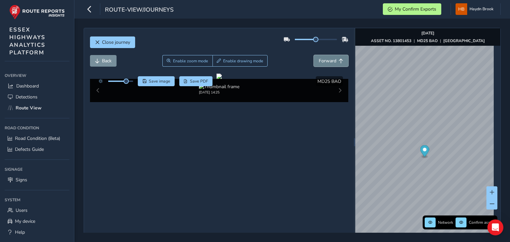
click at [321, 58] on span "Forward" at bounding box center [328, 61] width 18 height 6
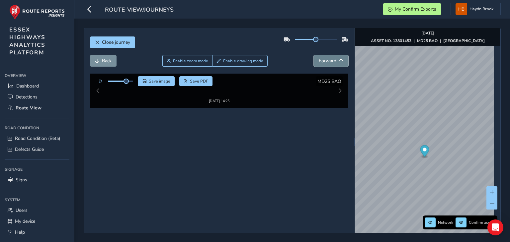
click at [321, 58] on span "Forward" at bounding box center [328, 61] width 18 height 6
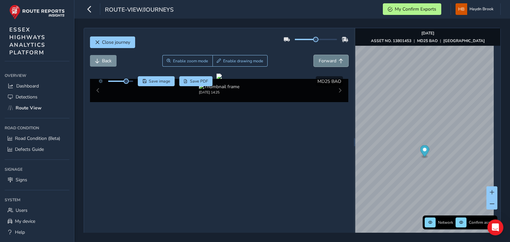
click at [321, 58] on span "Forward" at bounding box center [328, 61] width 18 height 6
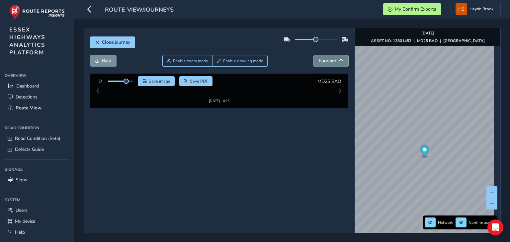
click at [321, 58] on span "Forward" at bounding box center [328, 61] width 18 height 6
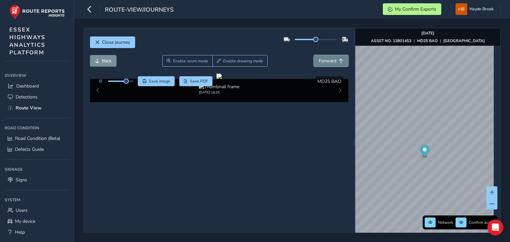
click at [321, 58] on span "Forward" at bounding box center [328, 61] width 18 height 6
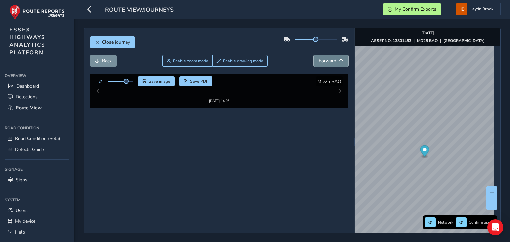
click at [321, 58] on span "Forward" at bounding box center [328, 61] width 18 height 6
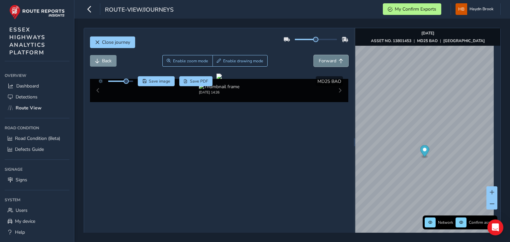
click at [321, 58] on span "Forward" at bounding box center [328, 61] width 18 height 6
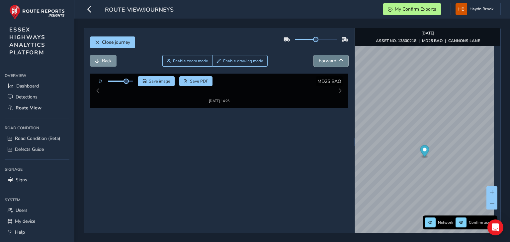
click at [321, 58] on span "Forward" at bounding box center [328, 61] width 18 height 6
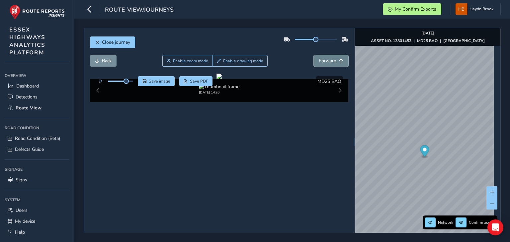
click at [321, 58] on span "Forward" at bounding box center [328, 61] width 18 height 6
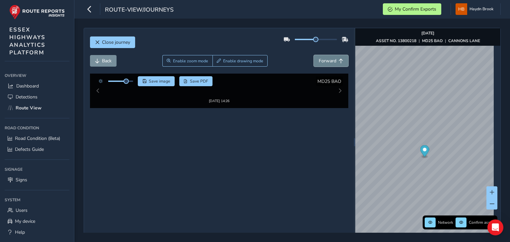
click at [322, 58] on span "Forward" at bounding box center [328, 61] width 18 height 6
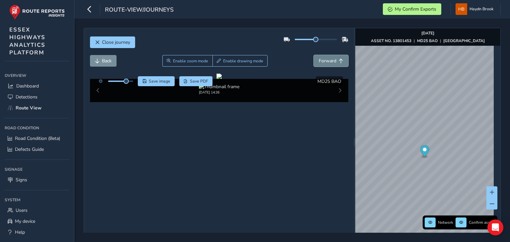
click at [322, 58] on span "Forward" at bounding box center [328, 61] width 18 height 6
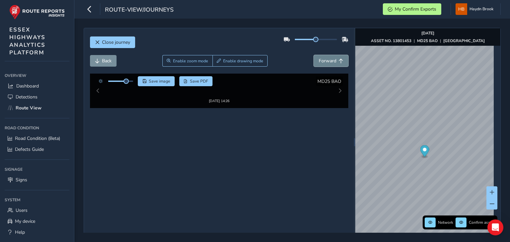
click at [322, 58] on span "Forward" at bounding box center [328, 61] width 18 height 6
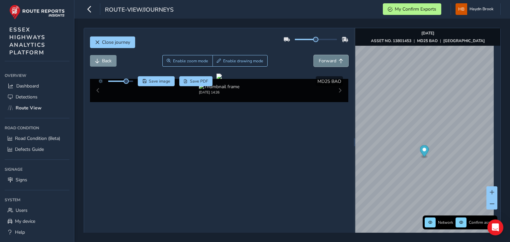
click at [322, 58] on span "Forward" at bounding box center [328, 61] width 18 height 6
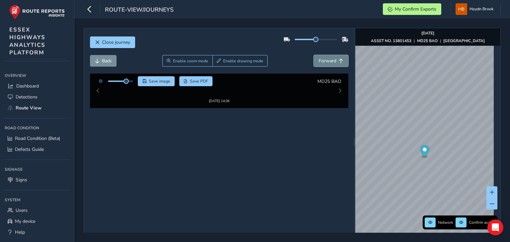
click at [322, 58] on span "Forward" at bounding box center [328, 61] width 18 height 6
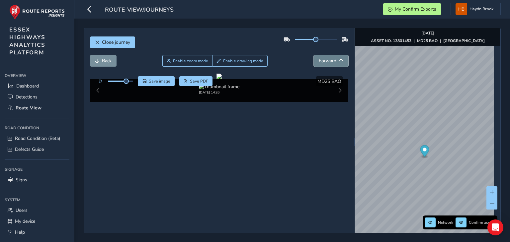
click at [322, 58] on span "Forward" at bounding box center [328, 61] width 18 height 6
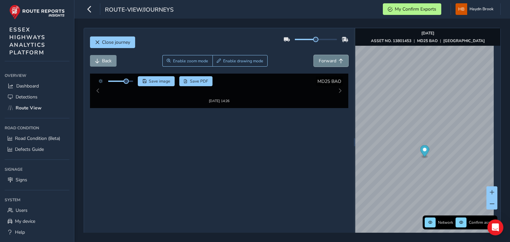
click at [322, 58] on span "Forward" at bounding box center [328, 61] width 18 height 6
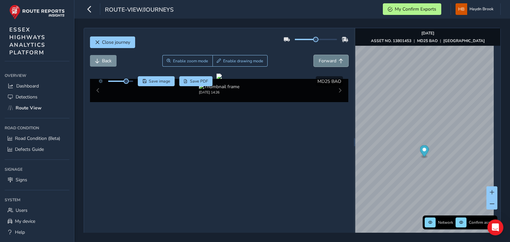
click at [322, 58] on span "Forward" at bounding box center [328, 61] width 18 height 6
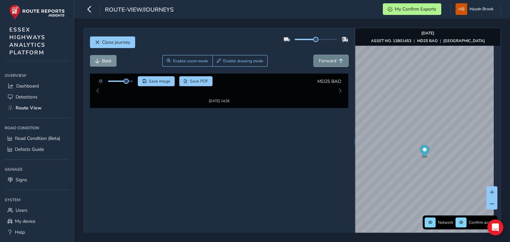
click at [322, 58] on span "Forward" at bounding box center [328, 61] width 18 height 6
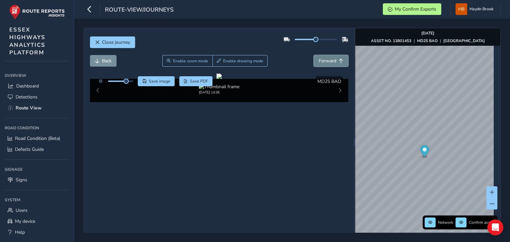
click at [322, 58] on span "Forward" at bounding box center [328, 61] width 18 height 6
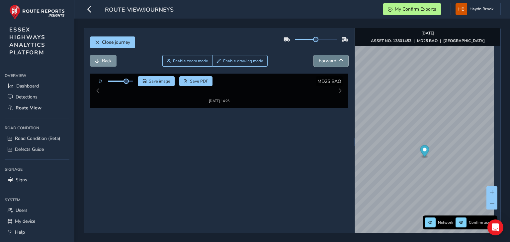
click at [322, 58] on span "Forward" at bounding box center [328, 61] width 18 height 6
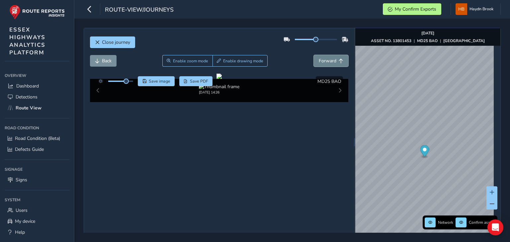
click at [322, 58] on span "Forward" at bounding box center [328, 61] width 18 height 6
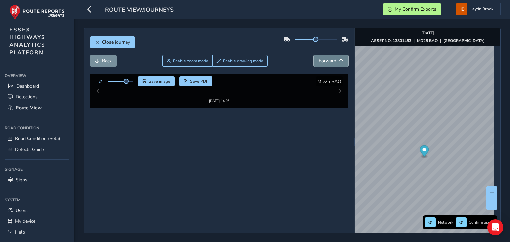
click at [322, 58] on span "Forward" at bounding box center [328, 61] width 18 height 6
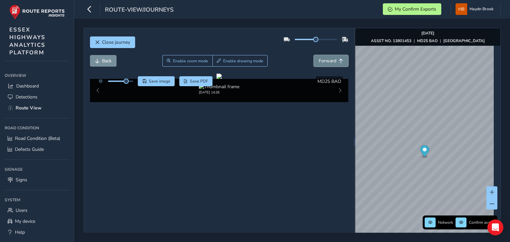
click at [322, 58] on span "Forward" at bounding box center [328, 61] width 18 height 6
click at [102, 60] on span "Back" at bounding box center [107, 61] width 10 height 6
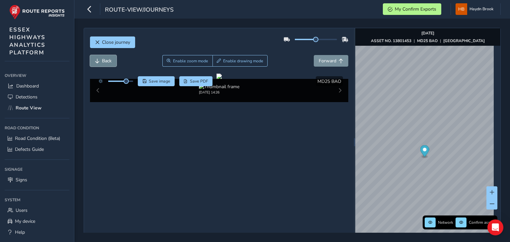
click at [102, 60] on span "Back" at bounding box center [107, 61] width 10 height 6
click at [103, 60] on span "Back" at bounding box center [107, 61] width 10 height 6
click at [320, 57] on button "Forward" at bounding box center [331, 61] width 35 height 12
click at [320, 58] on span "Forward" at bounding box center [328, 61] width 18 height 6
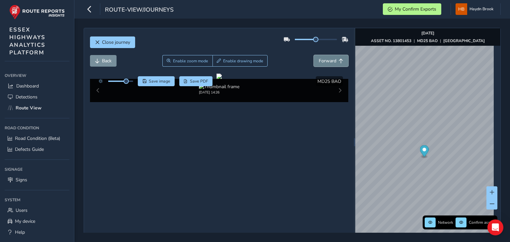
click at [320, 58] on span "Forward" at bounding box center [328, 61] width 18 height 6
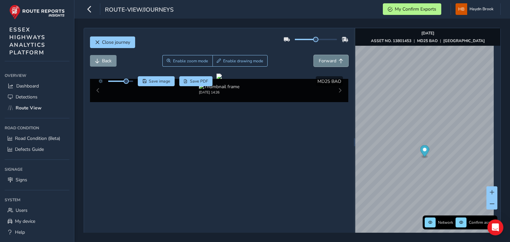
click at [320, 58] on span "Forward" at bounding box center [328, 61] width 18 height 6
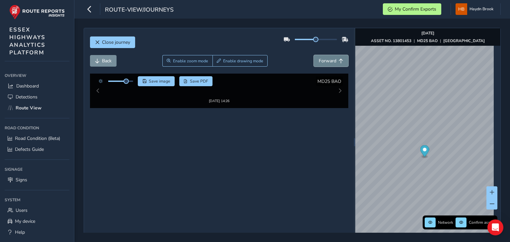
click at [320, 58] on span "Forward" at bounding box center [328, 61] width 18 height 6
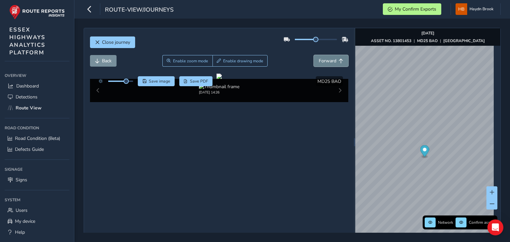
click at [320, 58] on span "Forward" at bounding box center [328, 61] width 18 height 6
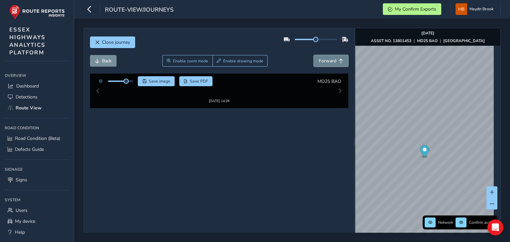
click at [320, 58] on span "Forward" at bounding box center [328, 61] width 18 height 6
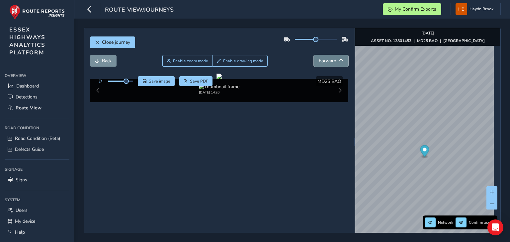
click at [320, 58] on span "Forward" at bounding box center [328, 61] width 18 height 6
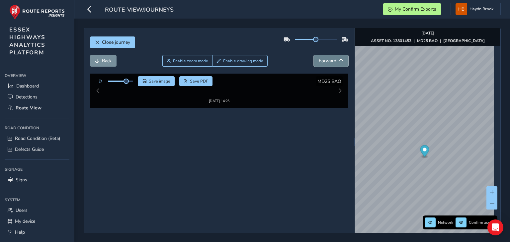
click at [320, 58] on span "Forward" at bounding box center [328, 61] width 18 height 6
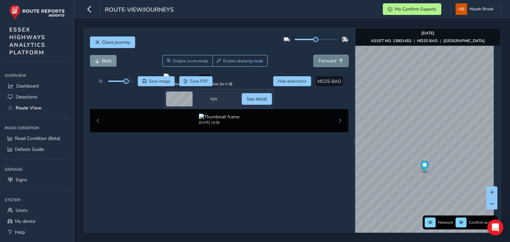
click at [320, 58] on span "Forward" at bounding box center [328, 61] width 18 height 6
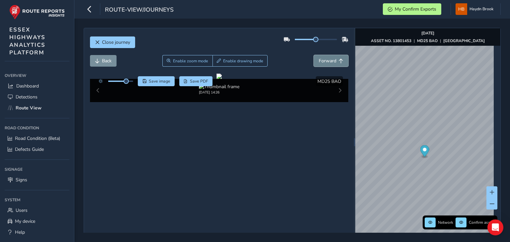
click at [320, 58] on span "Forward" at bounding box center [328, 61] width 18 height 6
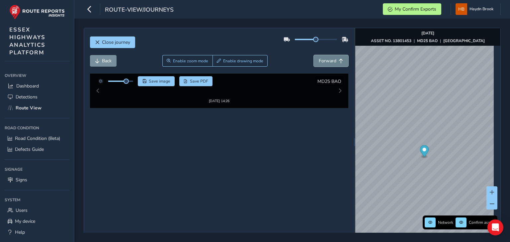
click at [320, 58] on span "Forward" at bounding box center [328, 61] width 18 height 6
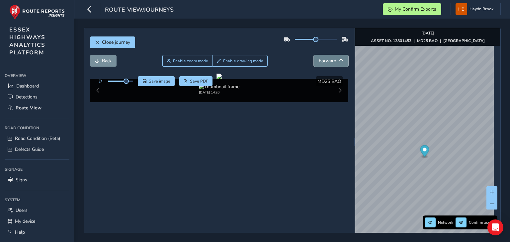
click at [320, 58] on span "Forward" at bounding box center [328, 61] width 18 height 6
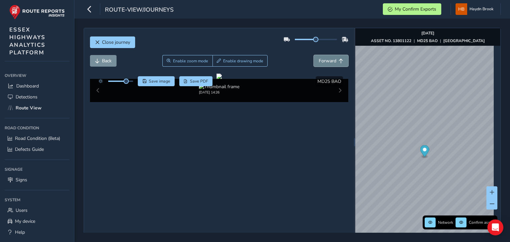
click at [320, 58] on span "Forward" at bounding box center [328, 61] width 18 height 6
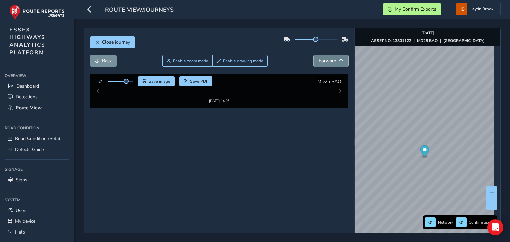
click at [320, 58] on span "Forward" at bounding box center [328, 61] width 18 height 6
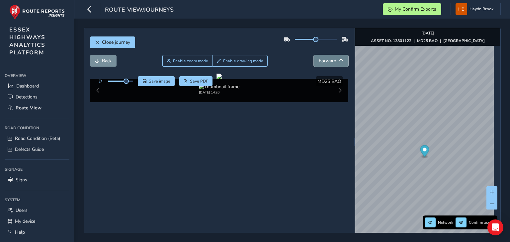
click at [320, 58] on span "Forward" at bounding box center [328, 61] width 18 height 6
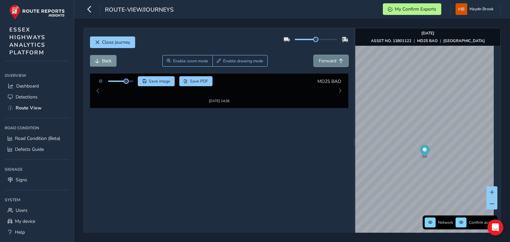
click at [320, 58] on span "Forward" at bounding box center [328, 61] width 18 height 6
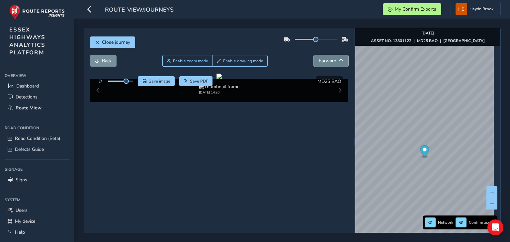
click at [320, 58] on span "Forward" at bounding box center [328, 61] width 18 height 6
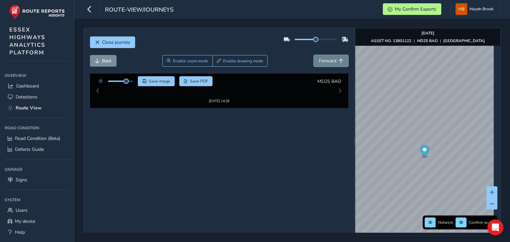
click at [320, 58] on span "Forward" at bounding box center [328, 61] width 18 height 6
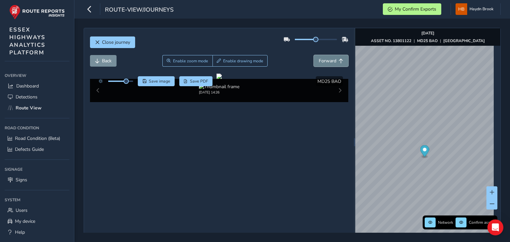
click at [320, 58] on span "Forward" at bounding box center [328, 61] width 18 height 6
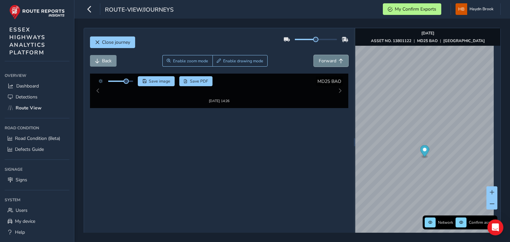
click at [320, 58] on span "Forward" at bounding box center [328, 61] width 18 height 6
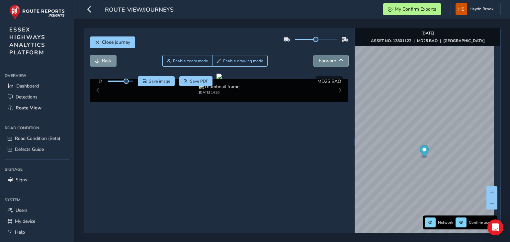
click at [320, 58] on span "Forward" at bounding box center [328, 61] width 18 height 6
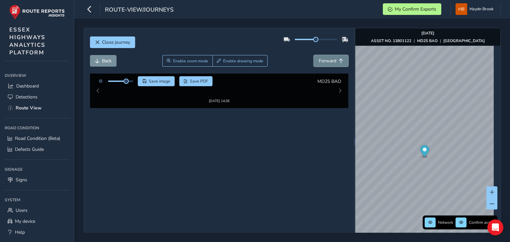
click at [320, 58] on span "Forward" at bounding box center [328, 61] width 18 height 6
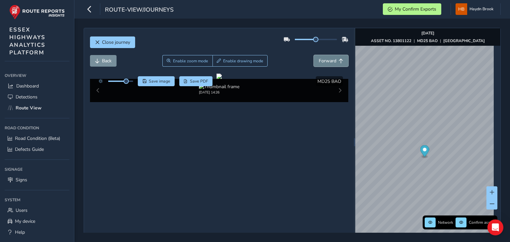
click at [320, 58] on span "Forward" at bounding box center [328, 61] width 18 height 6
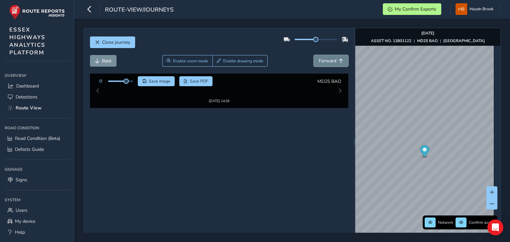
click at [320, 58] on span "Forward" at bounding box center [328, 61] width 18 height 6
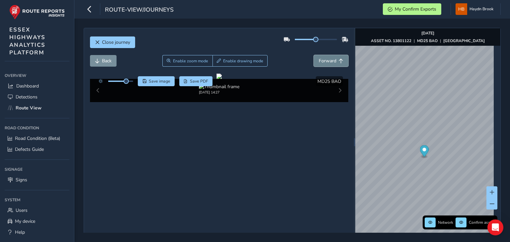
click at [320, 58] on span "Forward" at bounding box center [328, 61] width 18 height 6
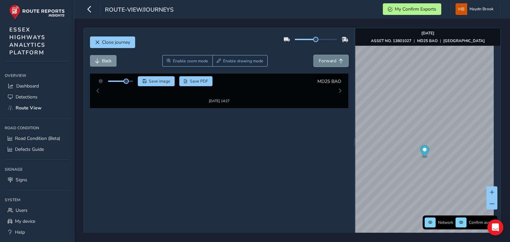
click at [320, 58] on span "Forward" at bounding box center [328, 61] width 18 height 6
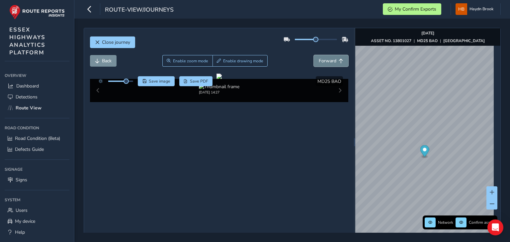
click at [320, 58] on span "Forward" at bounding box center [328, 61] width 18 height 6
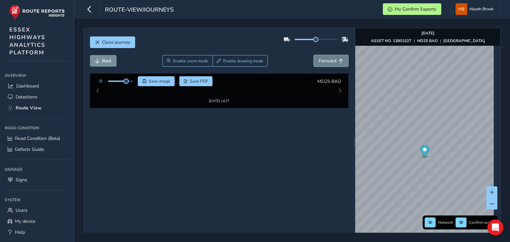
click at [320, 58] on span "Forward" at bounding box center [328, 61] width 18 height 6
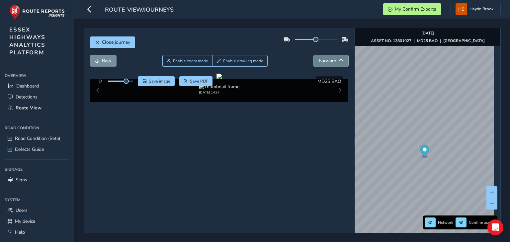
click at [320, 58] on span "Forward" at bounding box center [328, 61] width 18 height 6
click at [114, 43] on span "Close journey" at bounding box center [116, 42] width 28 height 6
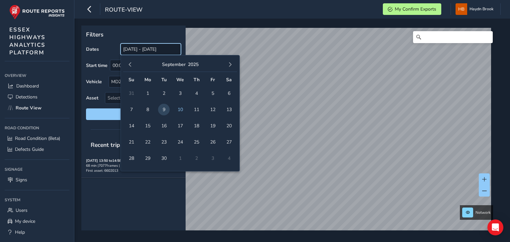
click at [141, 45] on input "[DATE] - [DATE]" at bounding box center [151, 49] width 60 height 12
click at [163, 109] on span "9" at bounding box center [164, 110] width 12 height 12
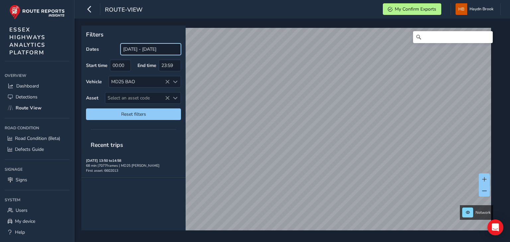
click at [162, 52] on input "[DATE] - [DATE]" at bounding box center [151, 49] width 60 height 12
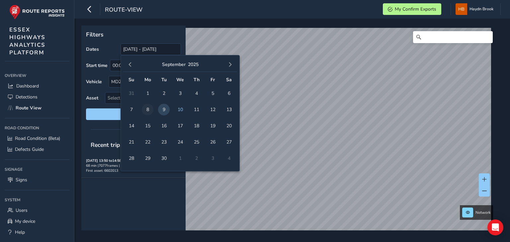
click at [148, 107] on span "8" at bounding box center [148, 110] width 12 height 12
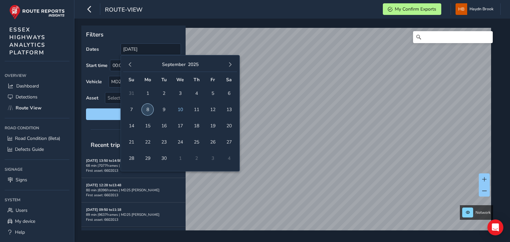
click at [148, 108] on span "8" at bounding box center [148, 110] width 12 height 12
type input "[DATE] - [DATE]"
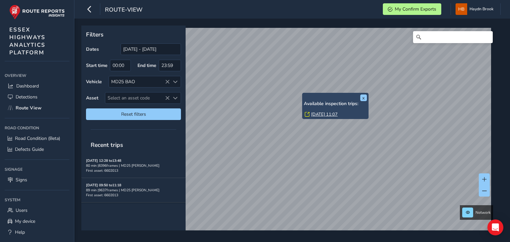
click at [318, 115] on link "[DATE] 11:07" at bounding box center [324, 115] width 27 height 6
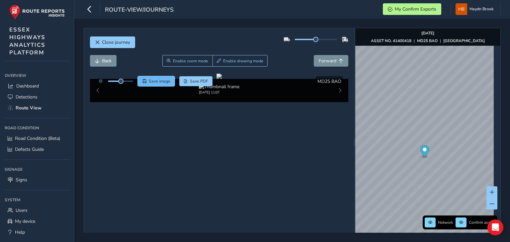
click at [156, 79] on span "Save image" at bounding box center [160, 81] width 22 height 5
click at [330, 59] on span "Forward" at bounding box center [328, 61] width 18 height 6
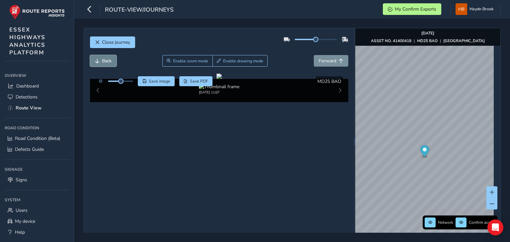
click at [106, 56] on button "Back" at bounding box center [103, 61] width 27 height 12
click at [156, 80] on span "Save image" at bounding box center [160, 81] width 22 height 5
click at [322, 63] on span "Forward" at bounding box center [328, 61] width 18 height 6
click at [109, 60] on span "Back" at bounding box center [107, 61] width 10 height 6
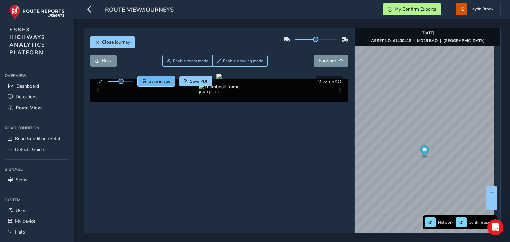
click at [161, 80] on span "Save image" at bounding box center [160, 81] width 22 height 5
click at [322, 61] on span "Forward" at bounding box center [328, 61] width 18 height 6
click at [110, 61] on span "Back" at bounding box center [107, 61] width 10 height 6
click at [156, 80] on span "Save image" at bounding box center [160, 81] width 22 height 5
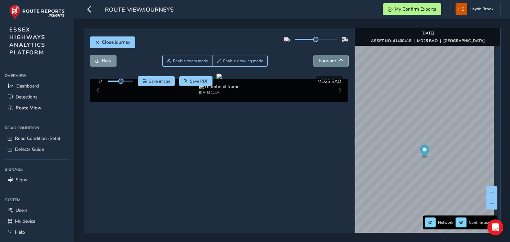
click at [324, 58] on span "Forward" at bounding box center [328, 61] width 18 height 6
click at [163, 80] on span "Save image" at bounding box center [160, 81] width 22 height 5
click at [321, 60] on span "Forward" at bounding box center [328, 61] width 18 height 6
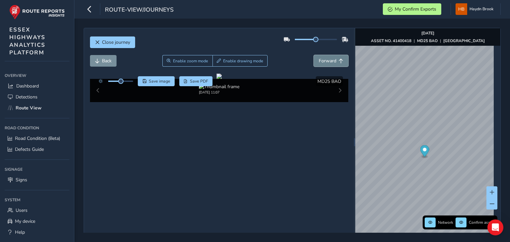
click at [321, 60] on span "Forward" at bounding box center [328, 61] width 18 height 6
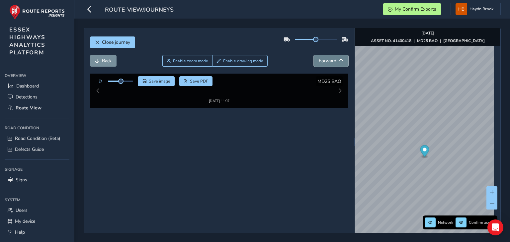
click at [321, 60] on span "Forward" at bounding box center [328, 61] width 18 height 6
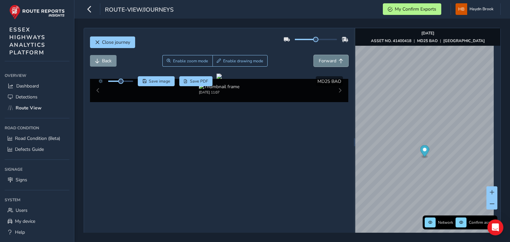
click at [321, 60] on span "Forward" at bounding box center [328, 61] width 18 height 6
click at [321, 61] on span "Forward" at bounding box center [328, 61] width 18 height 6
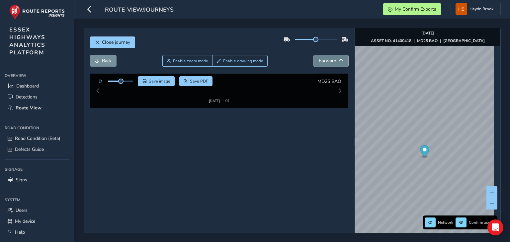
click at [321, 61] on span "Forward" at bounding box center [328, 61] width 18 height 6
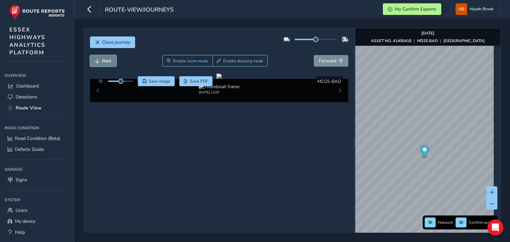
click at [108, 64] on span "Back" at bounding box center [107, 61] width 10 height 6
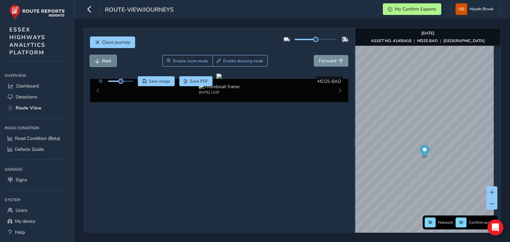
click at [108, 64] on span "Back" at bounding box center [107, 61] width 10 height 6
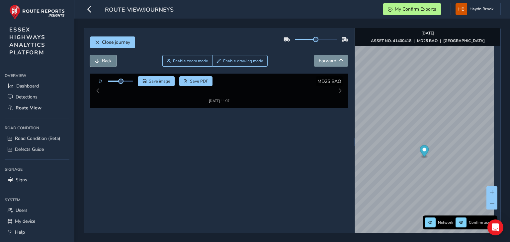
click at [108, 64] on span "Back" at bounding box center [107, 61] width 10 height 6
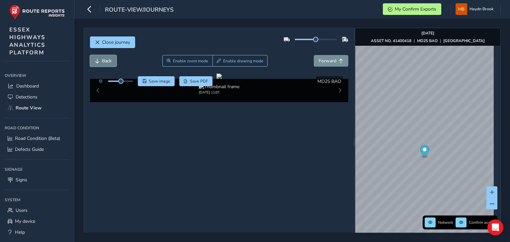
click at [108, 64] on span "Back" at bounding box center [107, 61] width 10 height 6
click at [111, 59] on span "Back" at bounding box center [107, 61] width 10 height 6
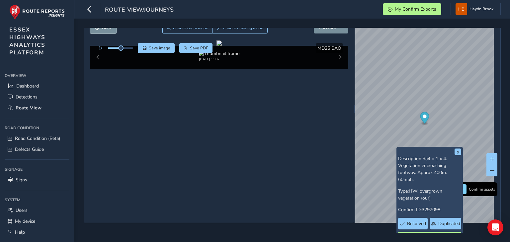
scroll to position [45, 0]
